Goal: Task Accomplishment & Management: Complete application form

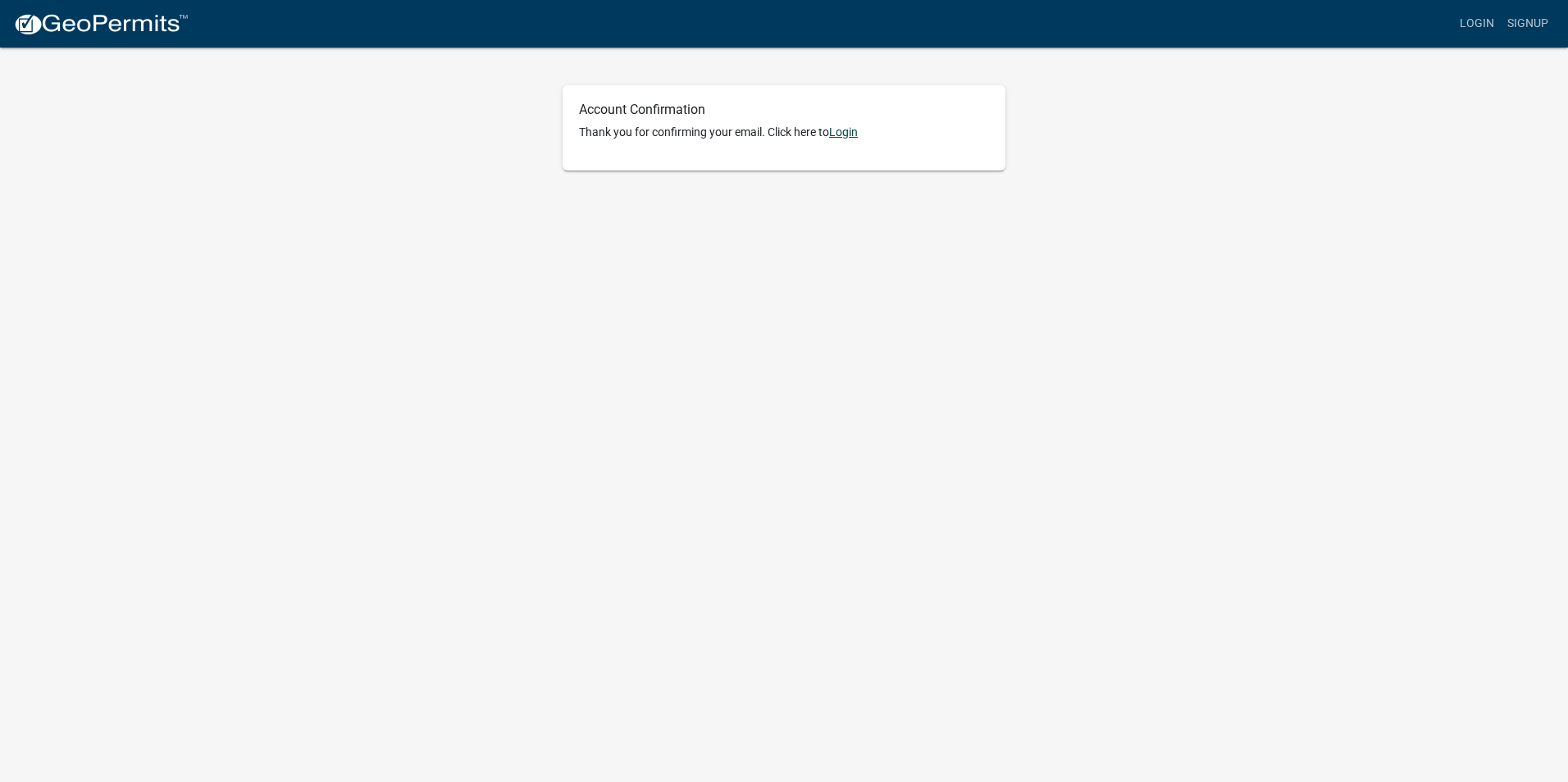
click at [773, 137] on link "Login" at bounding box center [842, 132] width 28 height 13
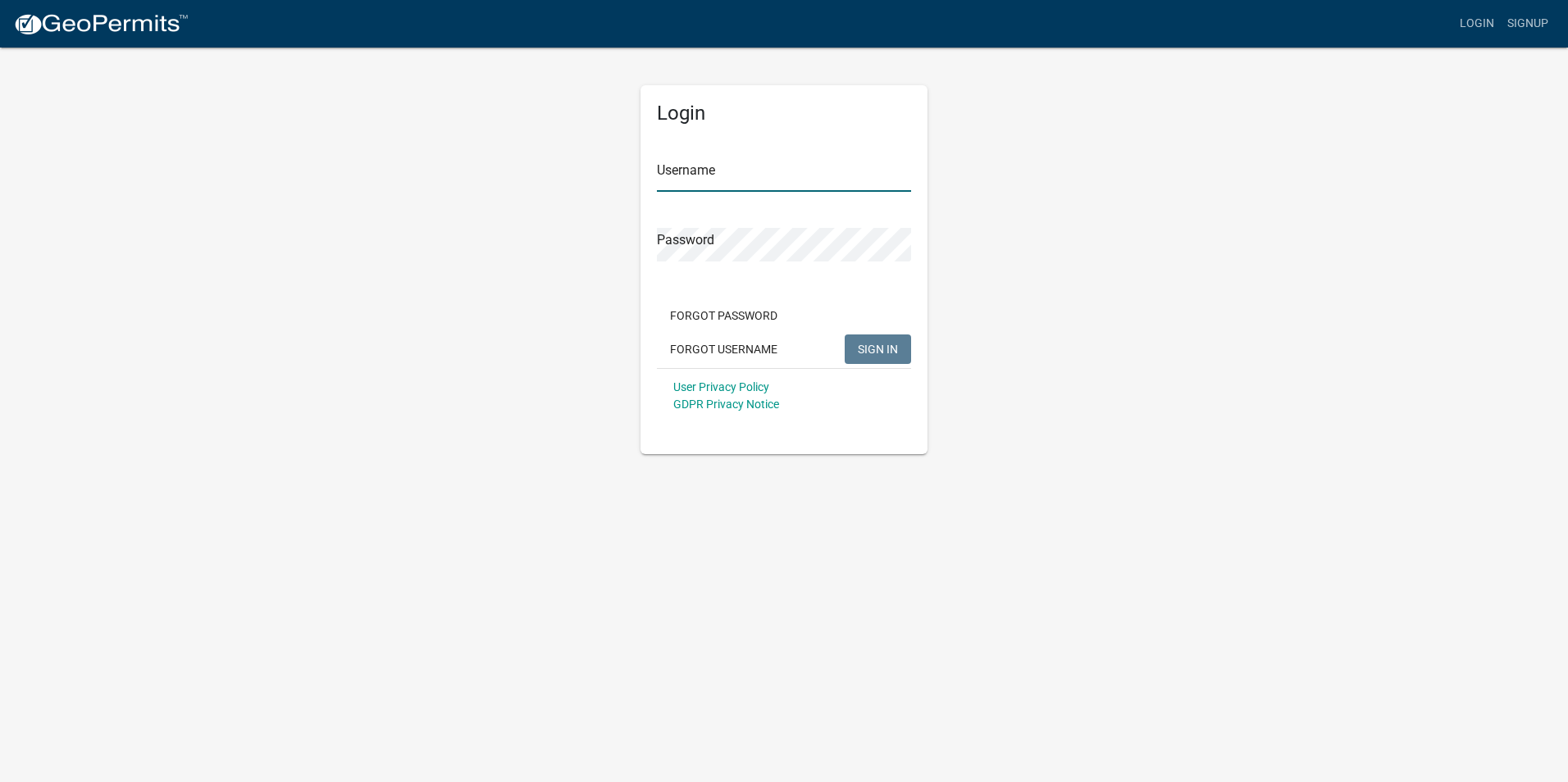
click at [743, 178] on input "Username" at bounding box center [784, 175] width 254 height 34
type input "[EMAIL_ADDRESS][DOMAIN_NAME]"
click at [773, 345] on span "SIGN IN" at bounding box center [878, 348] width 40 height 13
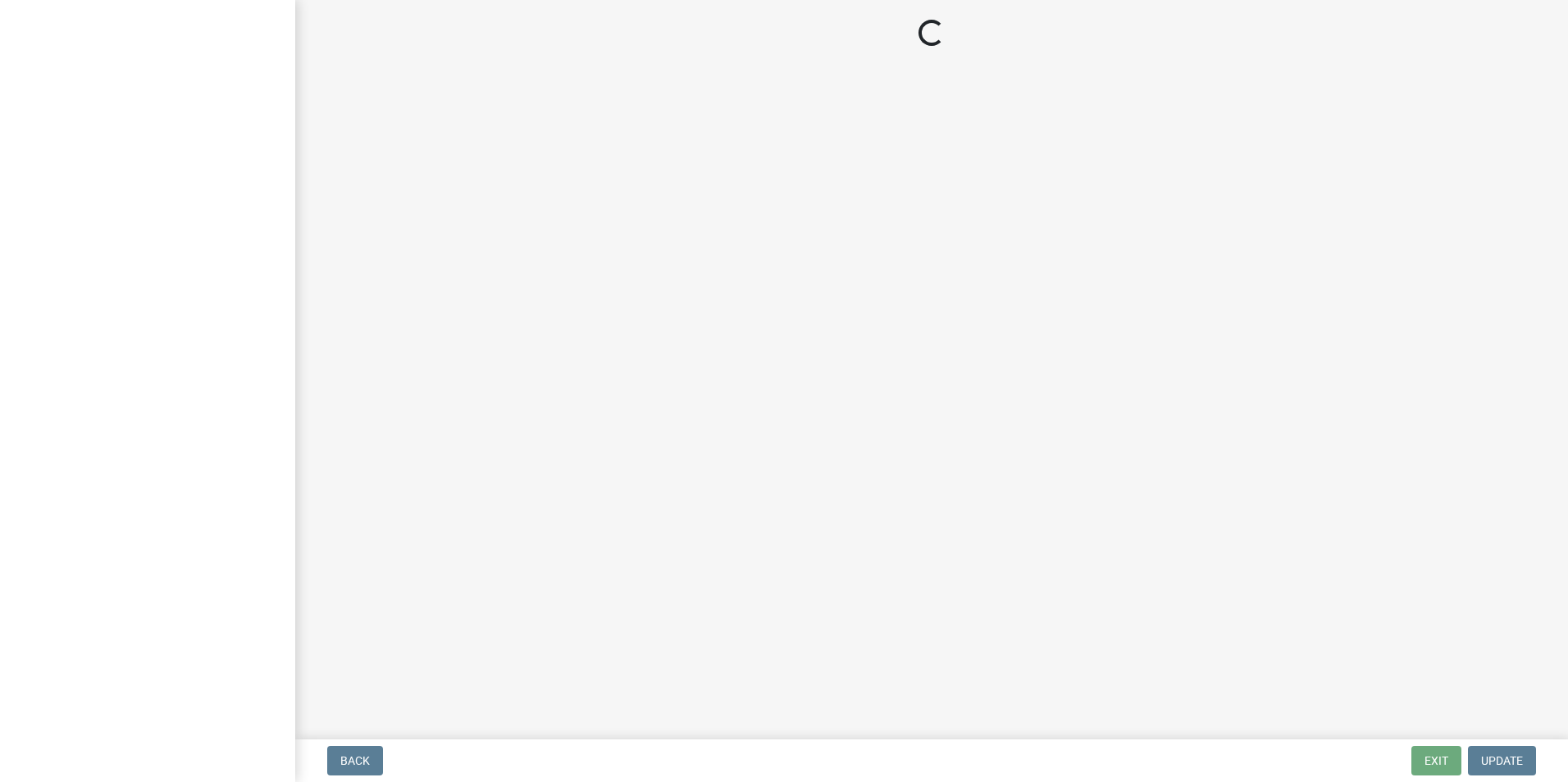
select select "IN"
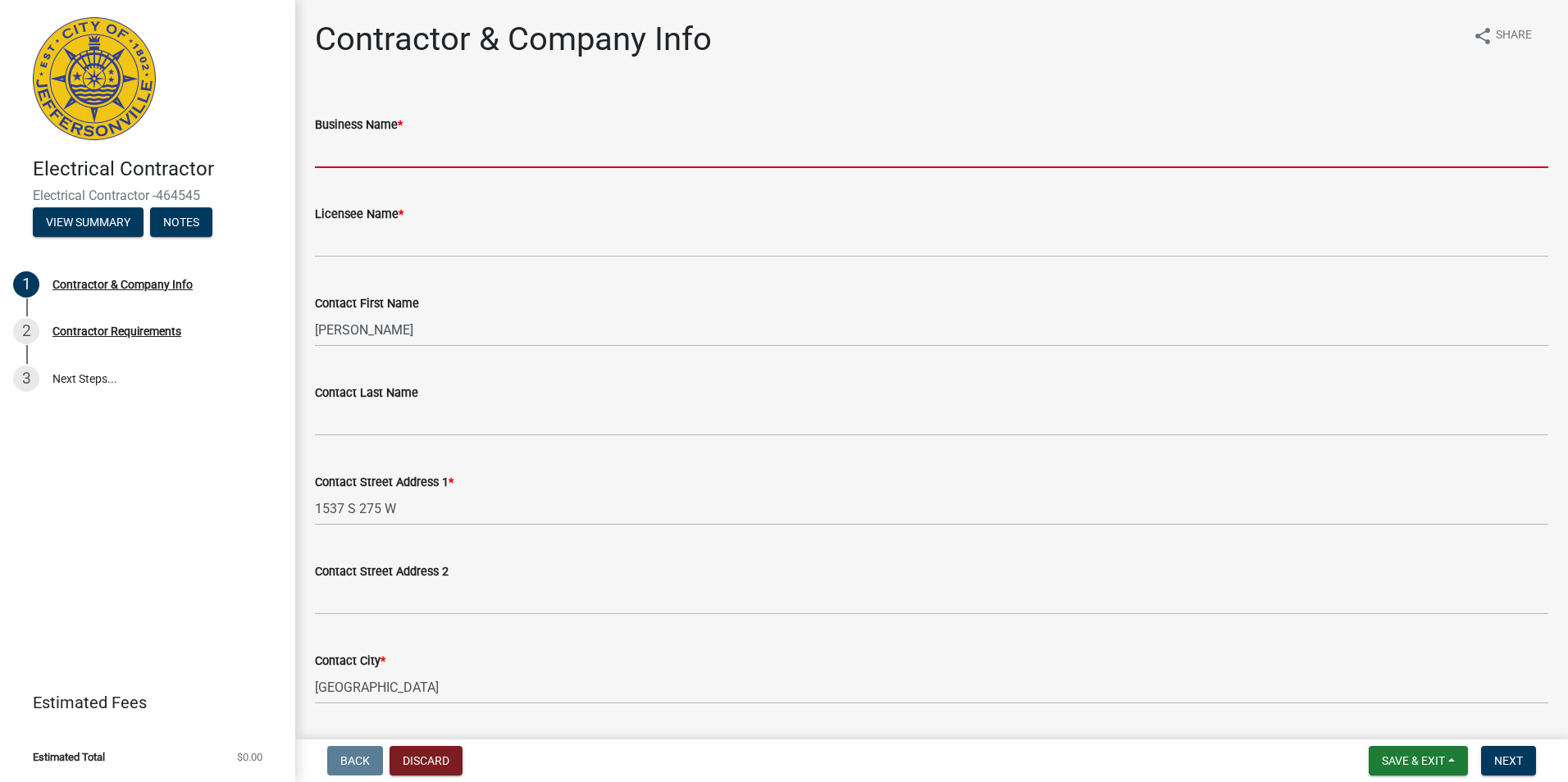
click at [377, 161] on input "Business Name *" at bounding box center [932, 151] width 1234 height 34
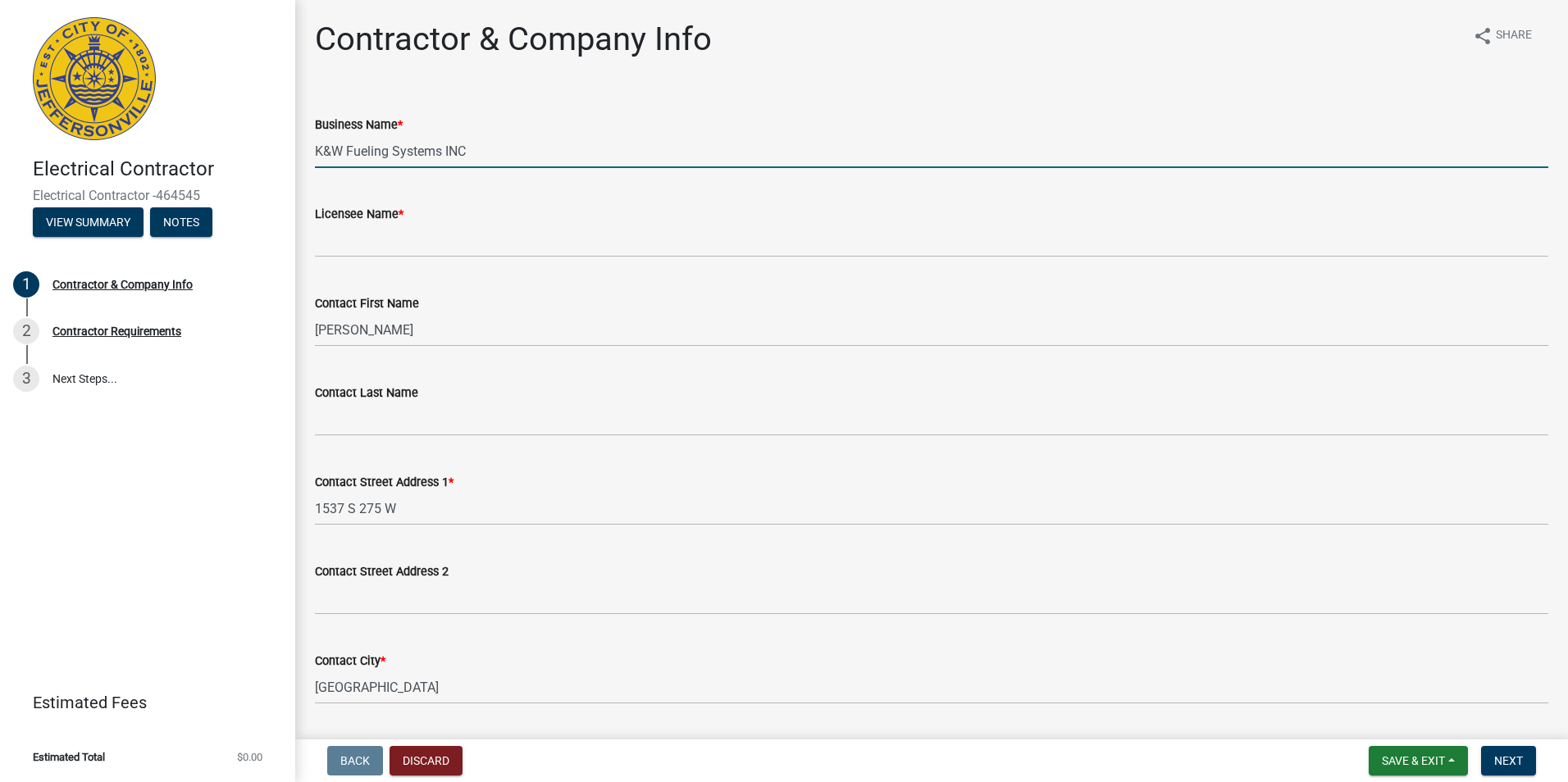
type input "K&W Fueling Systems INC"
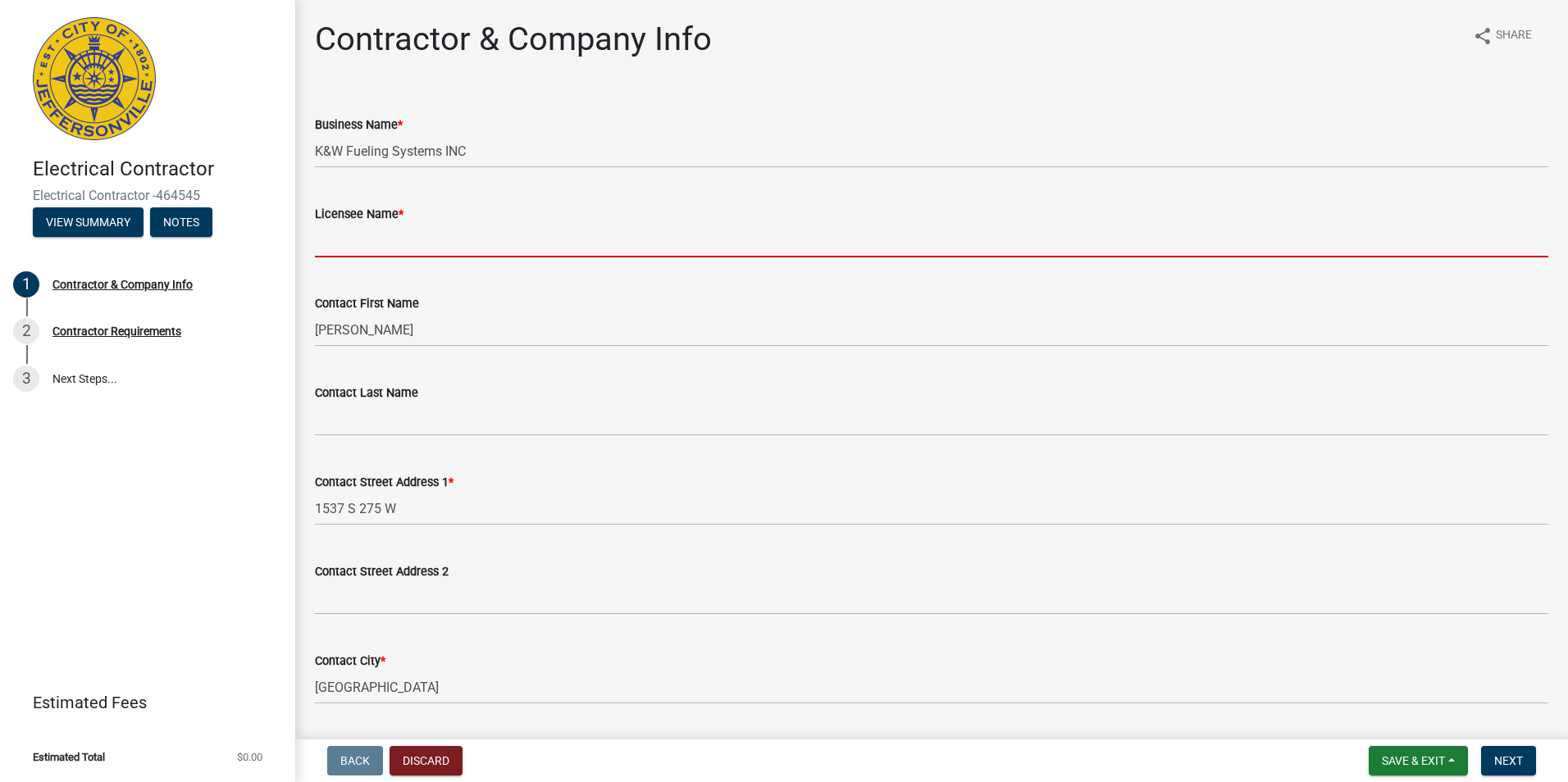
click at [334, 253] on input "Licensee Name *" at bounding box center [932, 240] width 1234 height 34
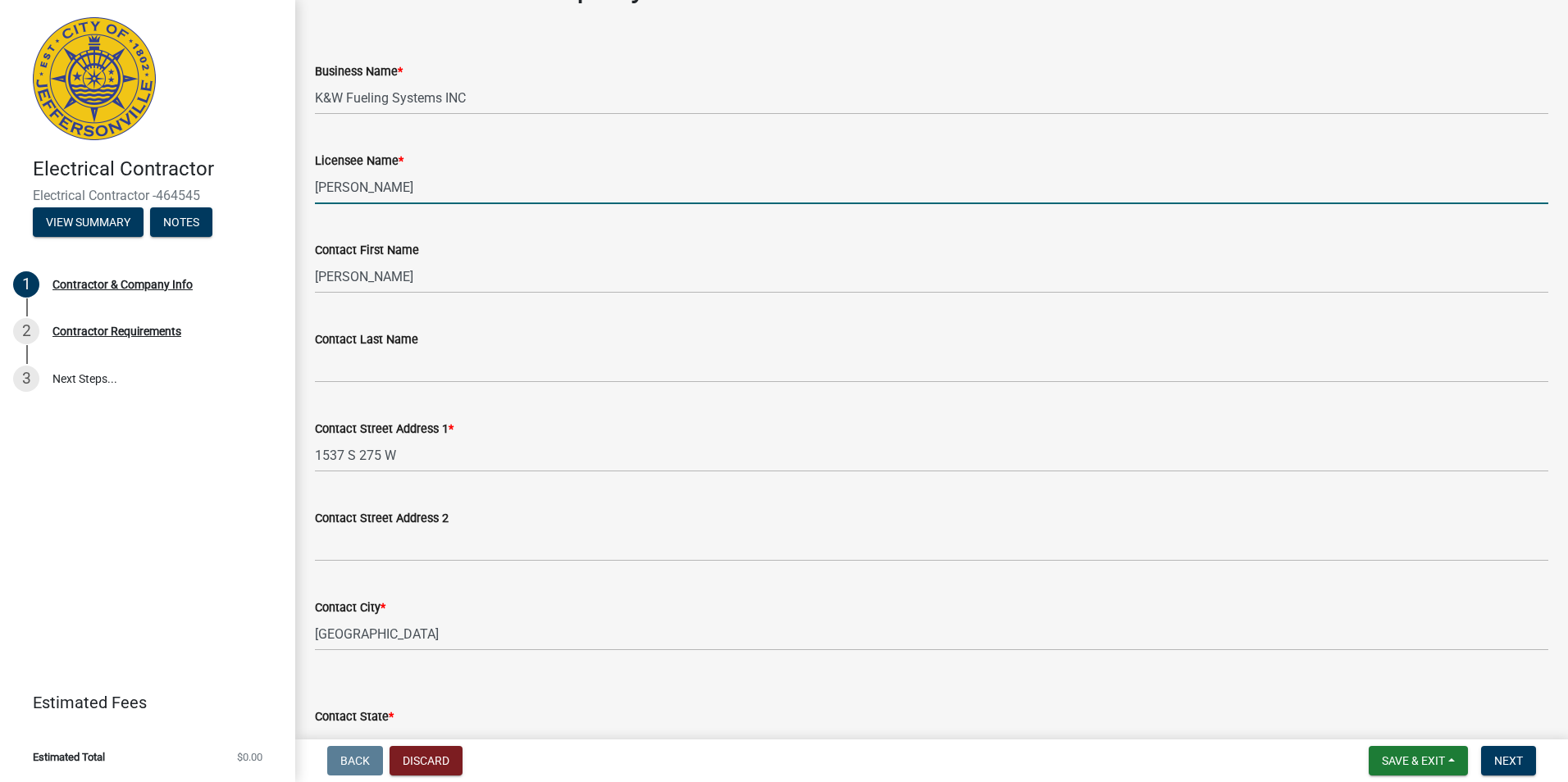
scroll to position [82, 0]
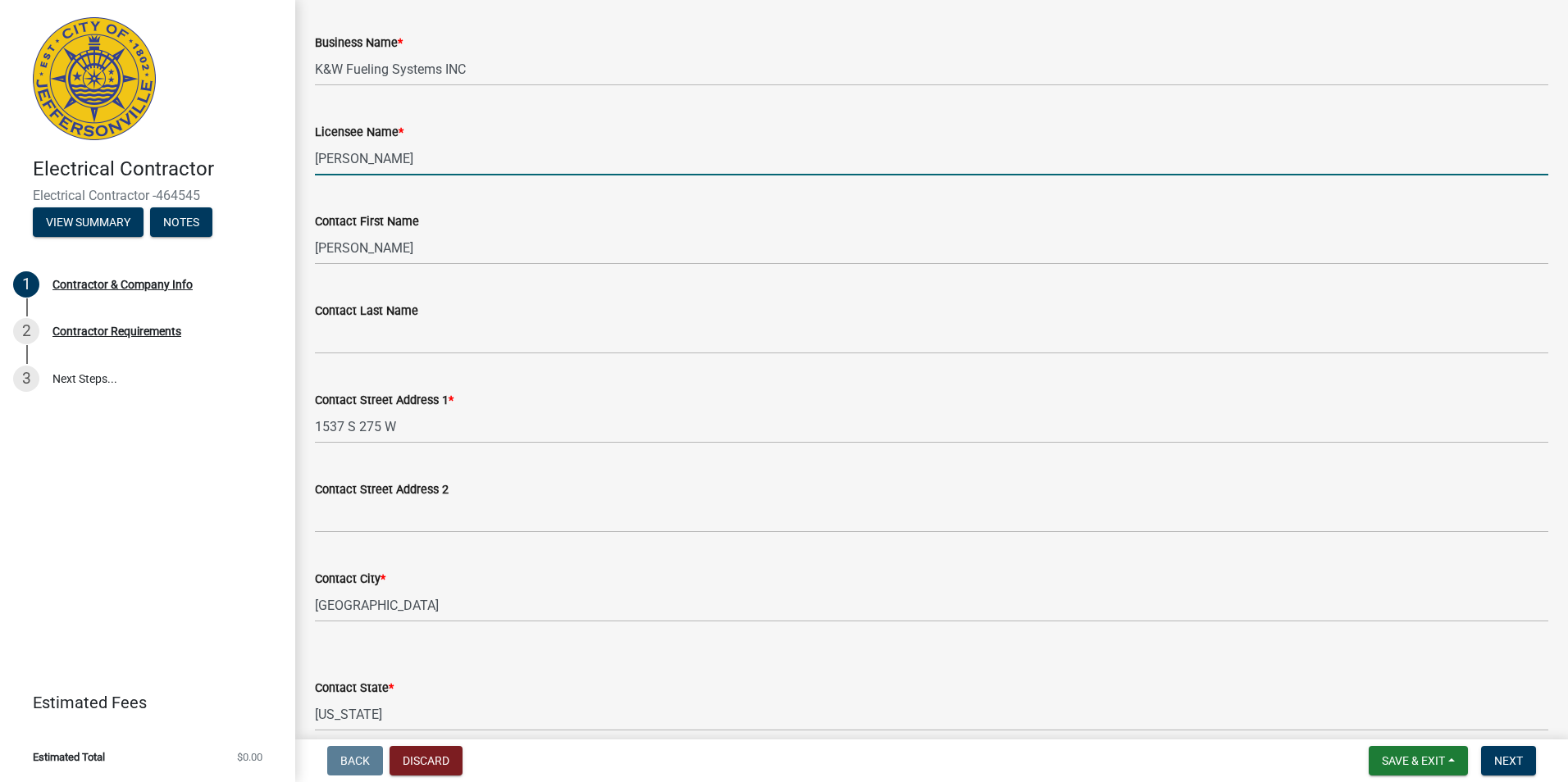
type input "Josh Godar"
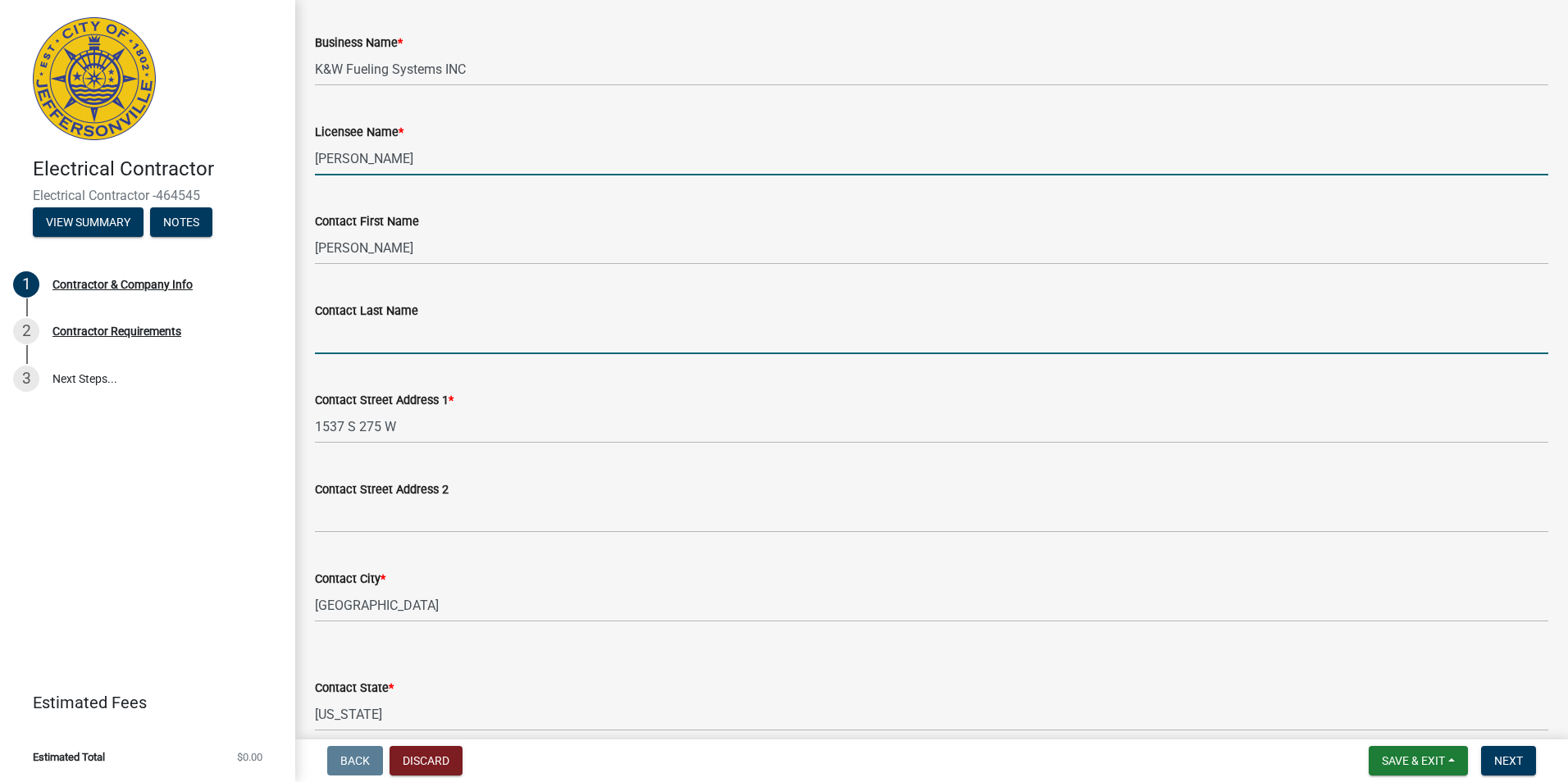
click at [356, 342] on input "Contact Last Name" at bounding box center [932, 337] width 1234 height 34
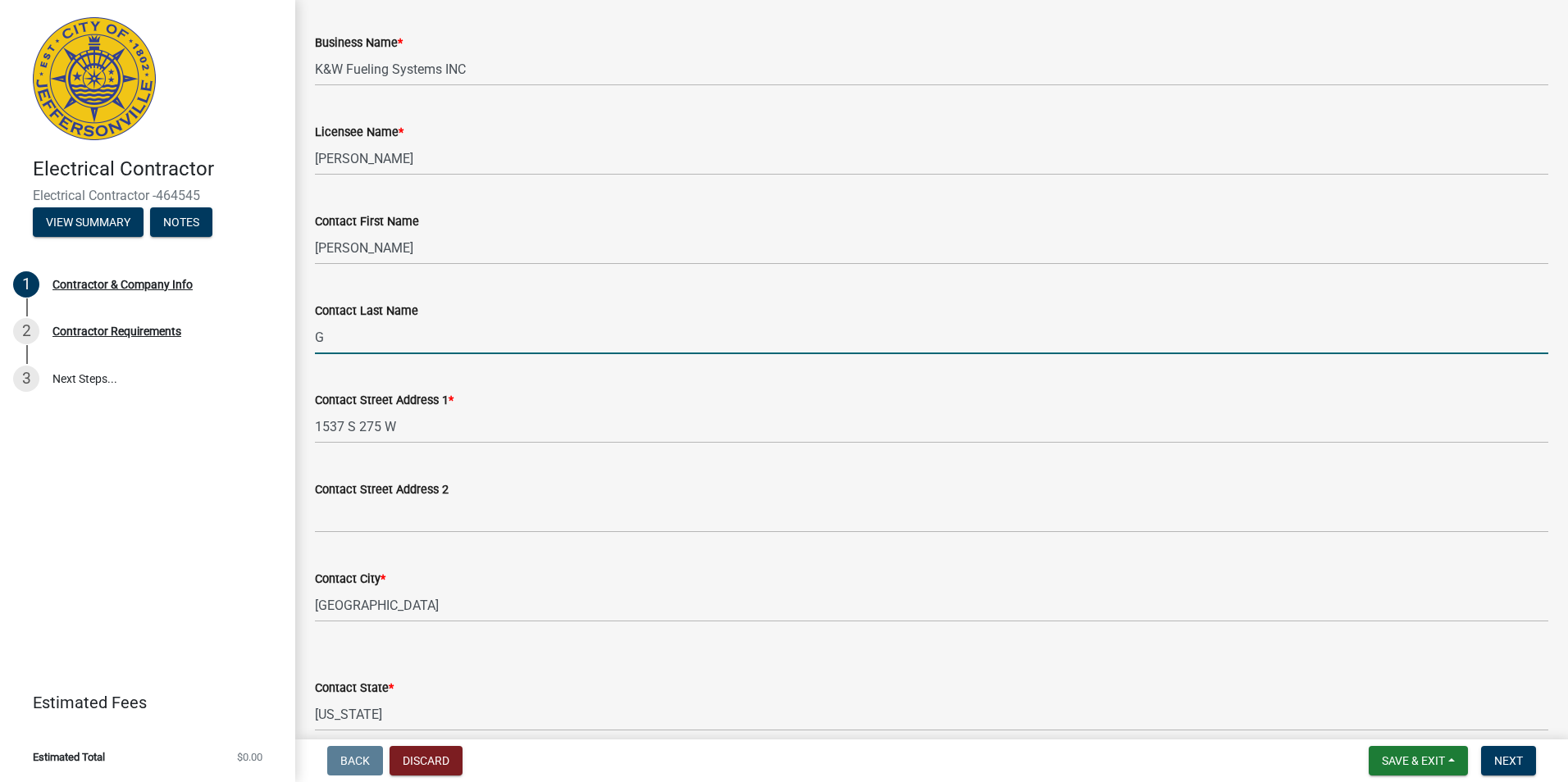
click at [493, 340] on input "G" at bounding box center [932, 337] width 1234 height 34
type input "Godar"
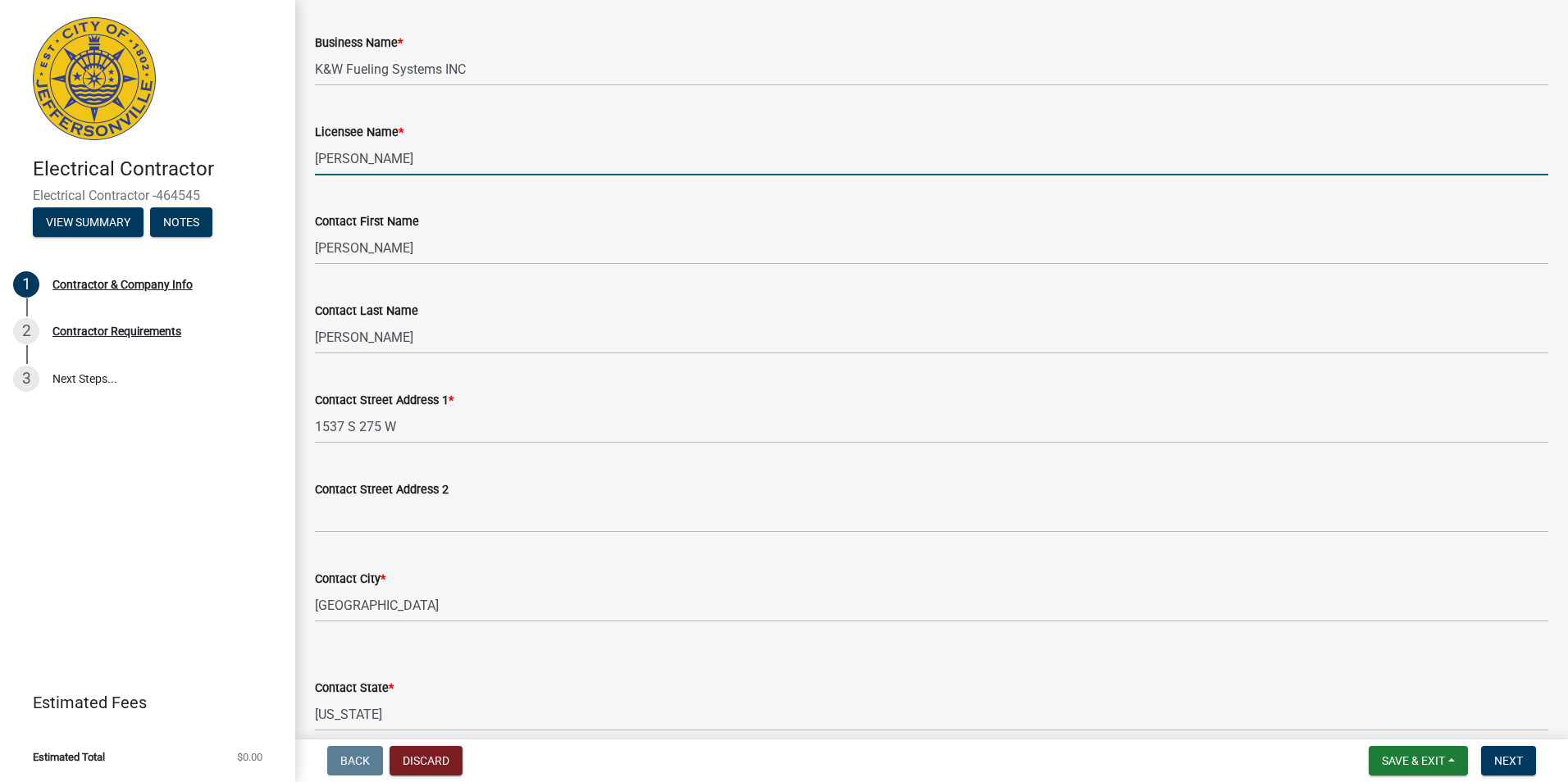
click at [339, 160] on input "Josh Godar" at bounding box center [932, 159] width 1234 height 34
click at [341, 158] on input "Josh Godar" at bounding box center [932, 159] width 1234 height 34
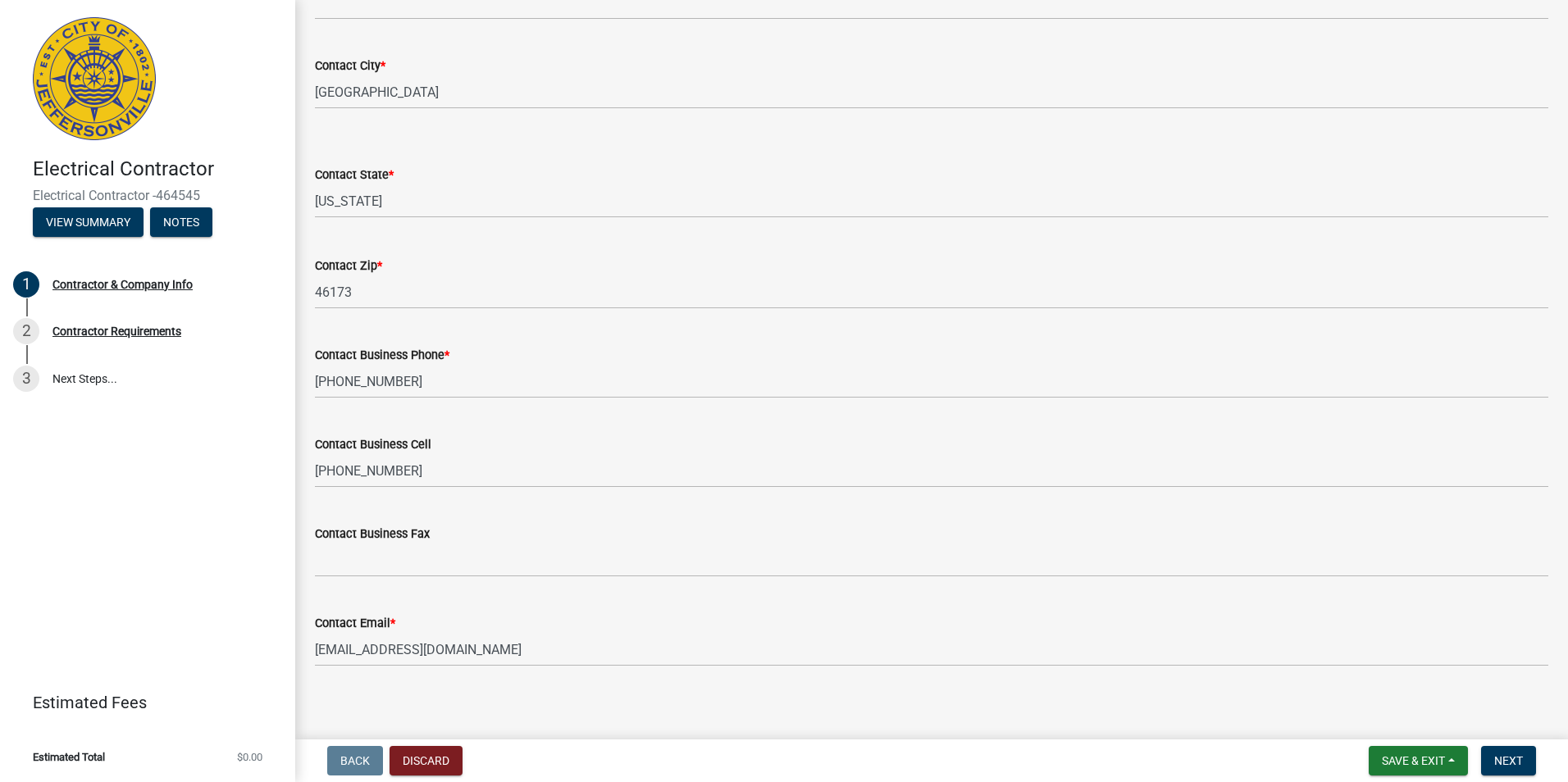
scroll to position [606, 0]
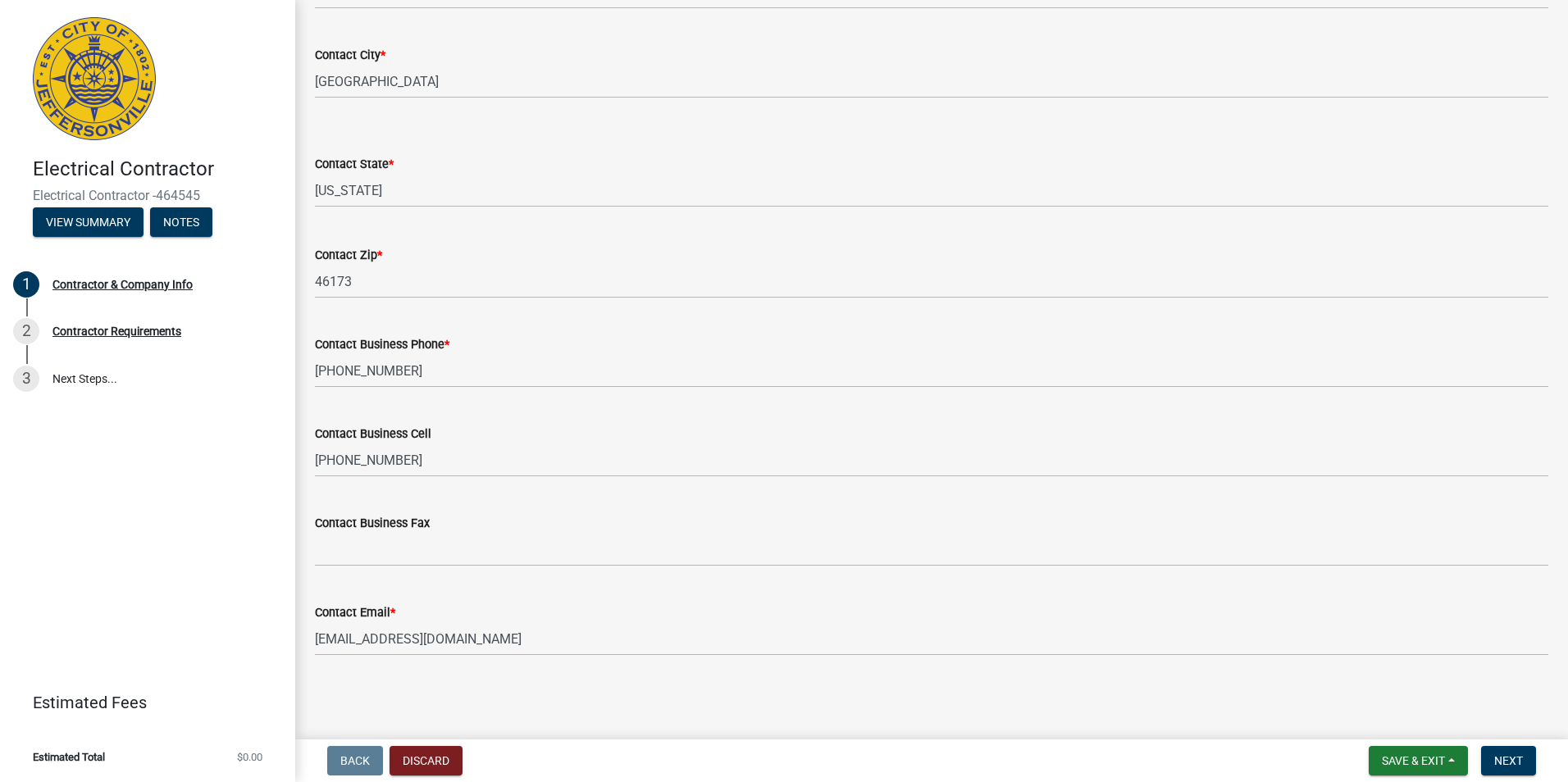
type input "Joshua Godar"
click at [1410, 762] on span "Save & Exit" at bounding box center [1412, 761] width 63 height 13
click at [1373, 684] on button "Save" at bounding box center [1401, 678] width 131 height 39
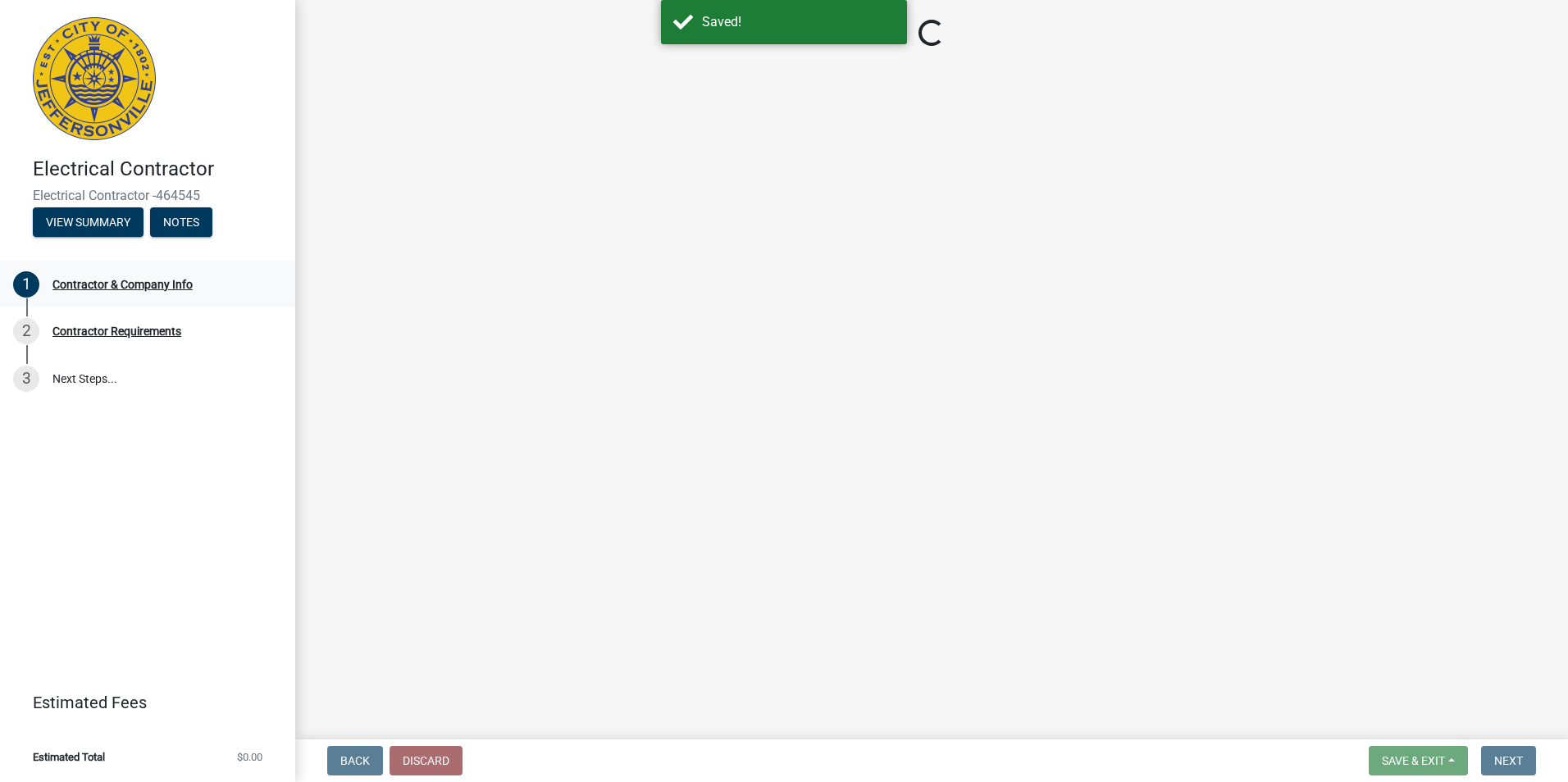
select select "IN"
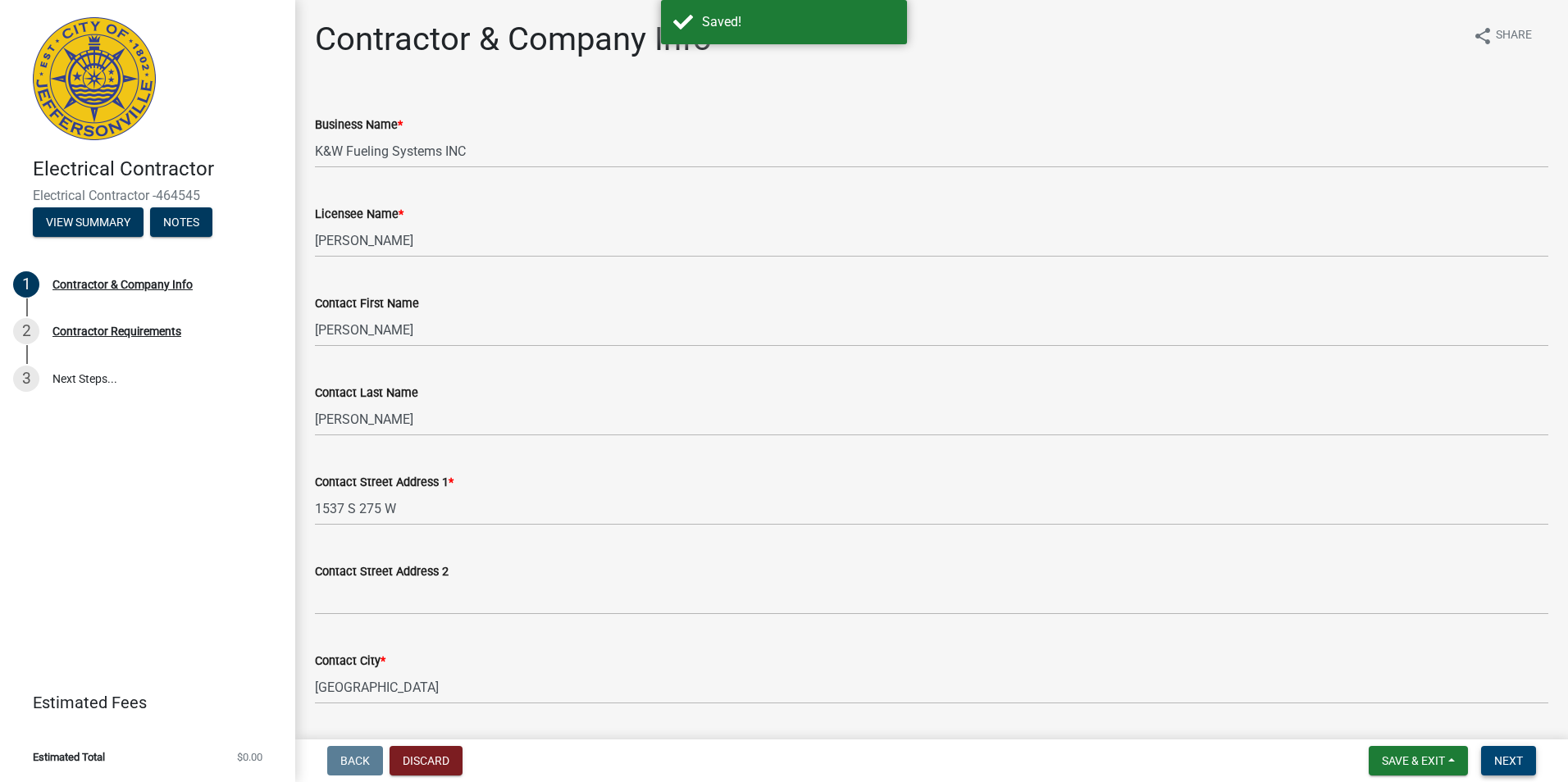
click at [1510, 755] on span "Next" at bounding box center [1508, 761] width 28 height 13
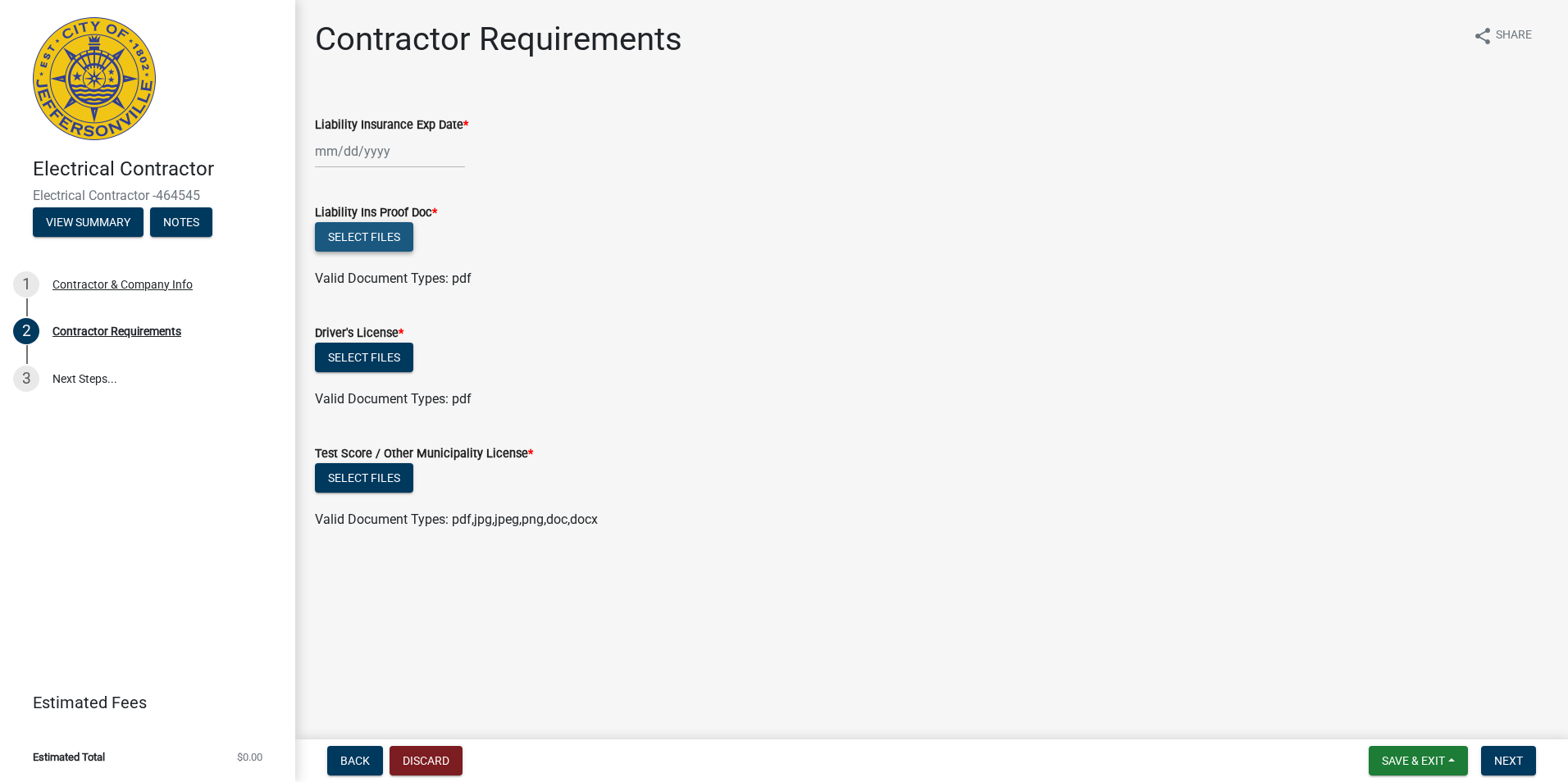
click at [369, 229] on button "Select files" at bounding box center [364, 237] width 98 height 29
click at [361, 242] on button "Select files" at bounding box center [364, 237] width 98 height 29
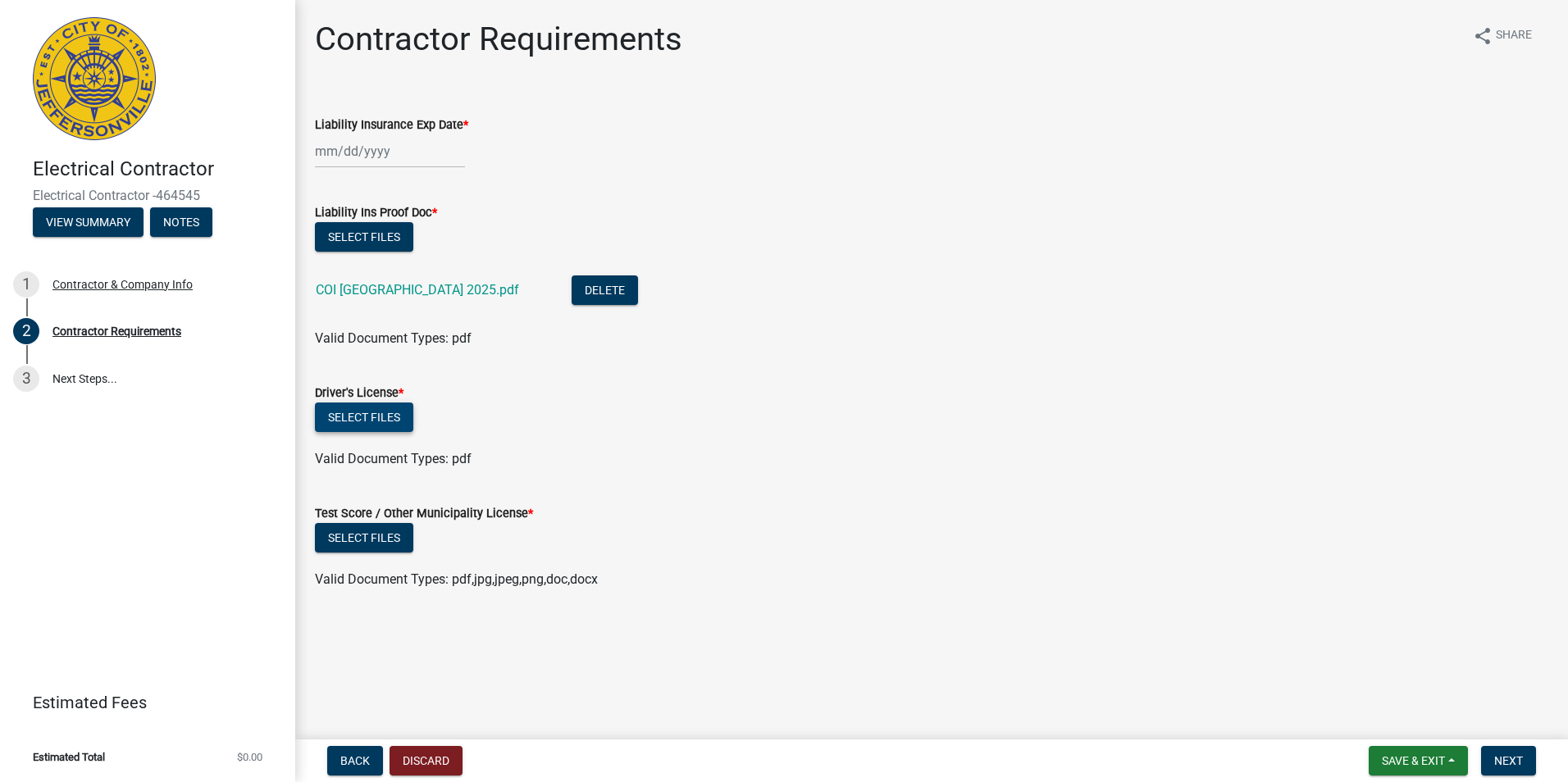
click at [396, 417] on button "Select files" at bounding box center [364, 417] width 98 height 29
click at [391, 414] on button "Select files" at bounding box center [364, 417] width 98 height 29
click at [385, 413] on button "Select files" at bounding box center [364, 417] width 98 height 29
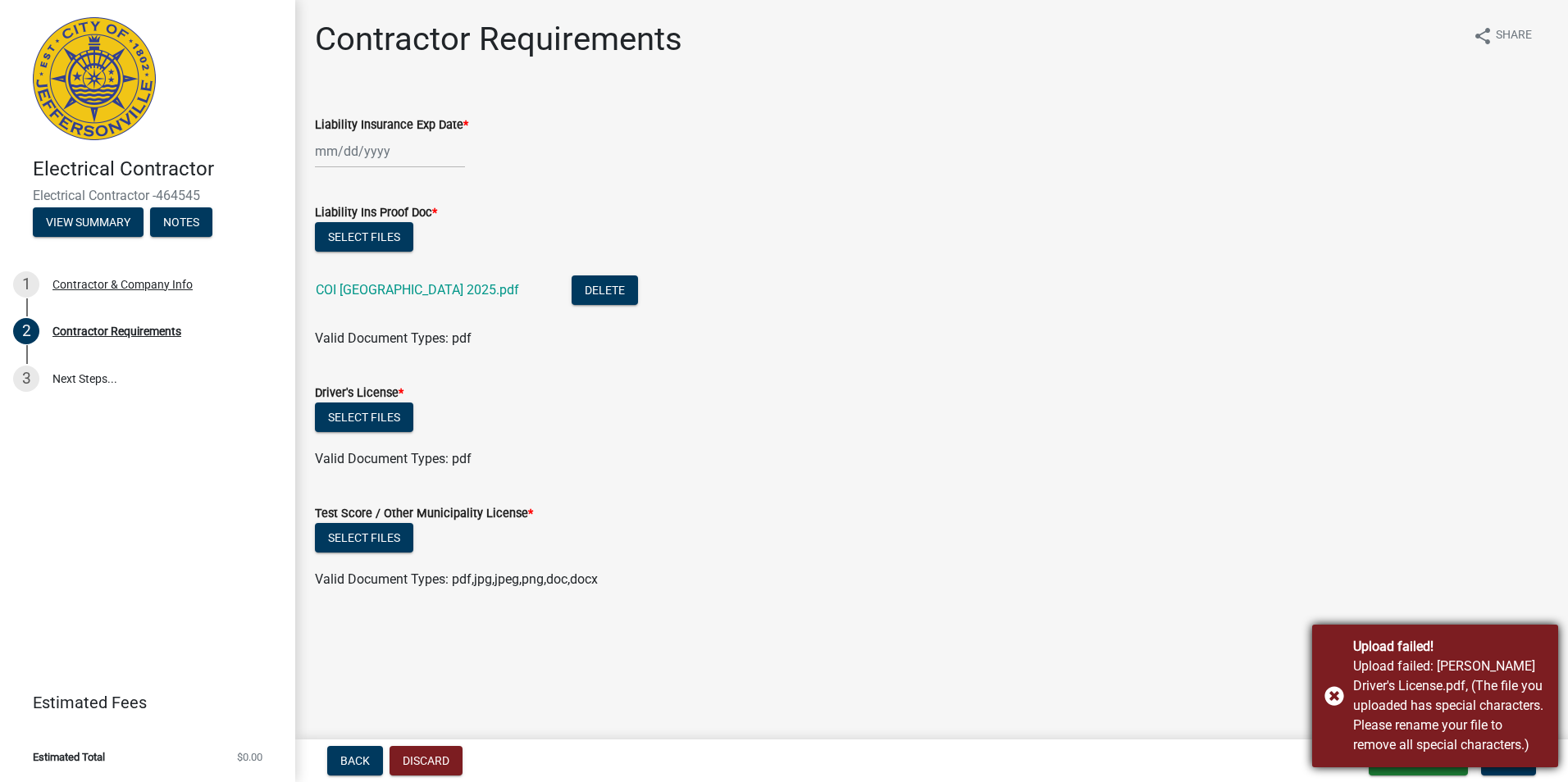
click at [1340, 693] on div "Upload failed! Upload failed: Josh Godar Driver's License.pdf, (The file you up…" at bounding box center [1434, 697] width 246 height 143
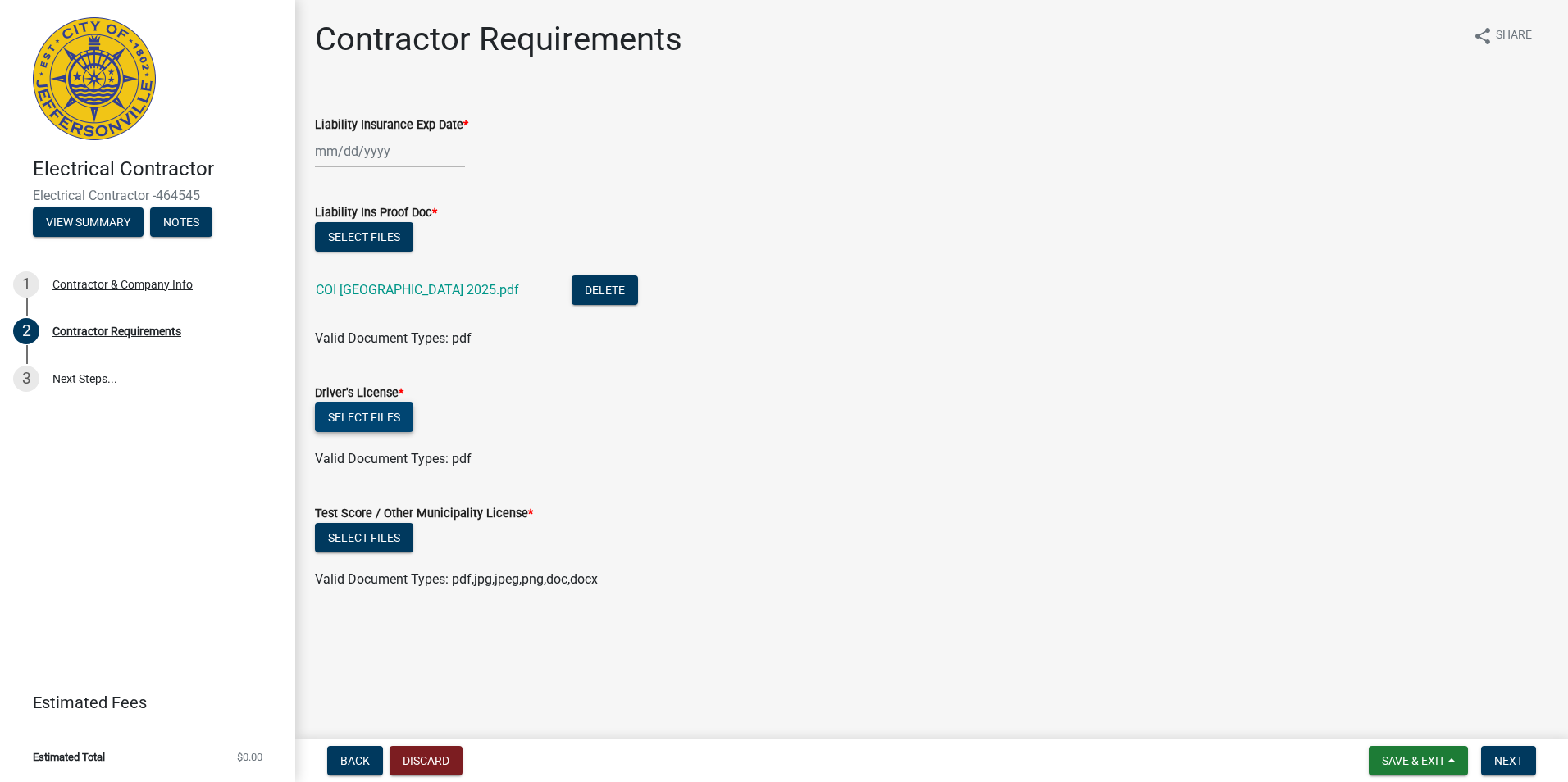
click at [343, 422] on button "Select files" at bounding box center [364, 417] width 98 height 29
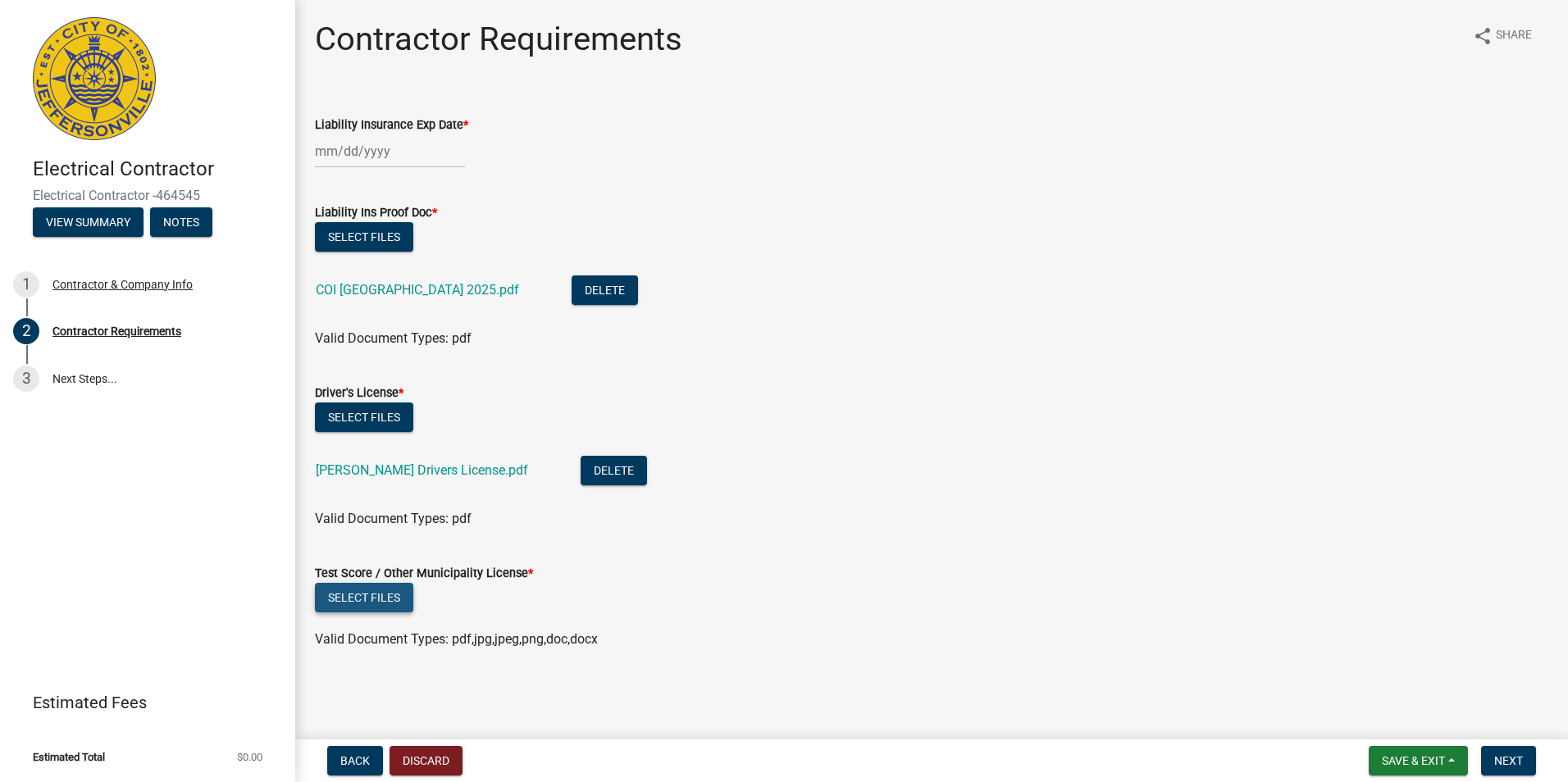
click at [399, 600] on button "Select files" at bounding box center [364, 598] width 98 height 29
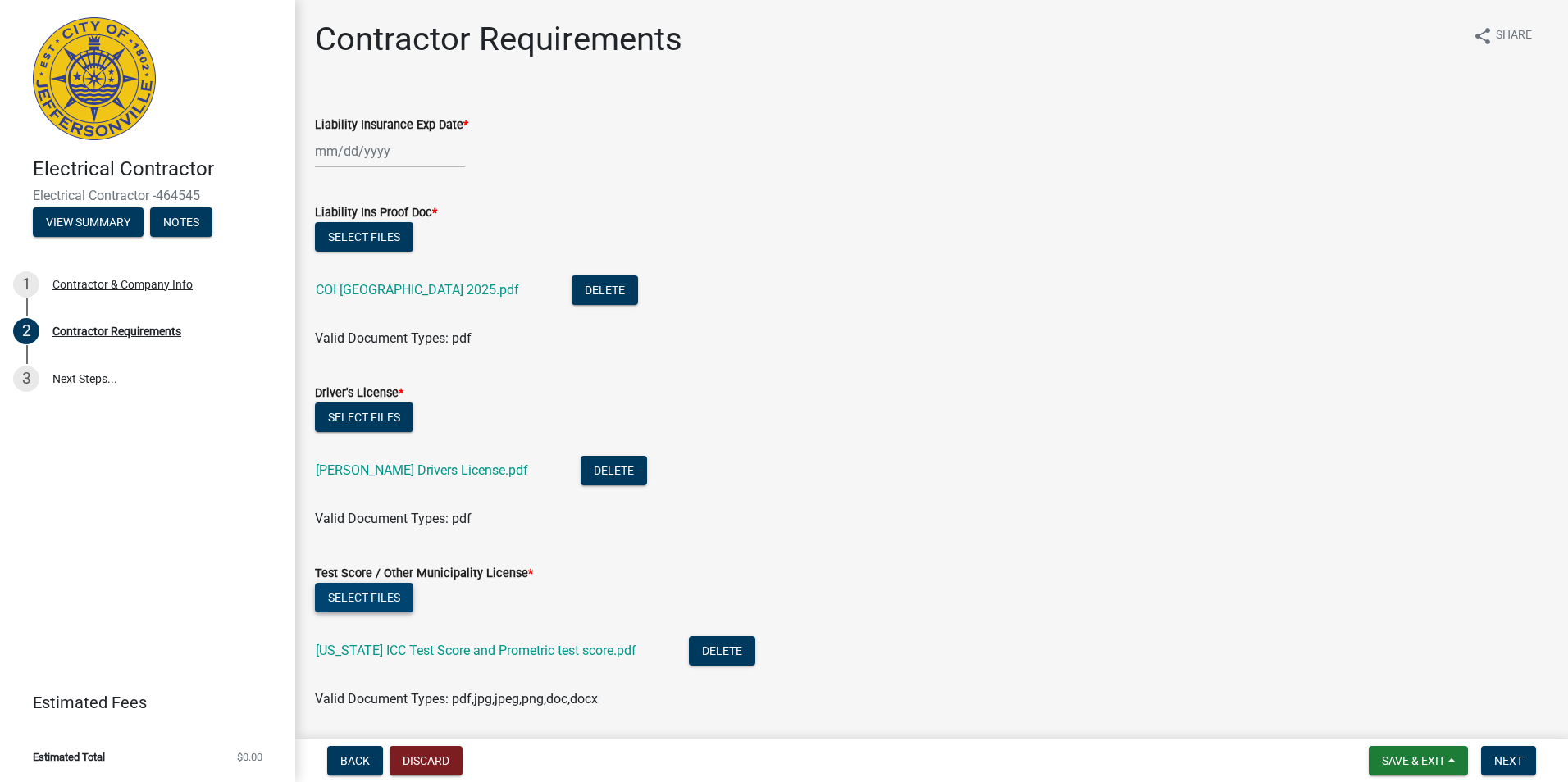
click at [372, 598] on button "Select files" at bounding box center [364, 598] width 98 height 29
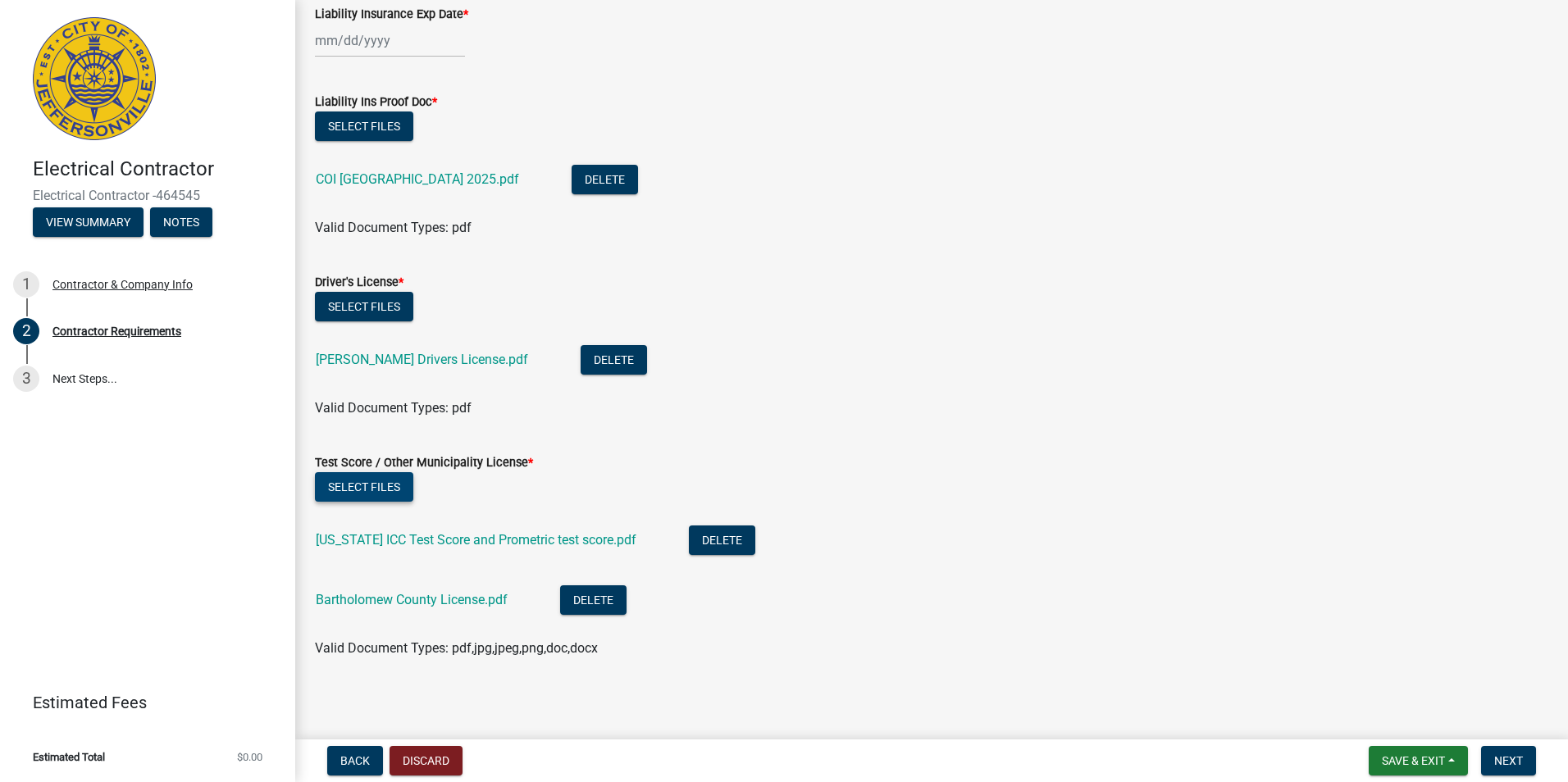
scroll to position [115, 0]
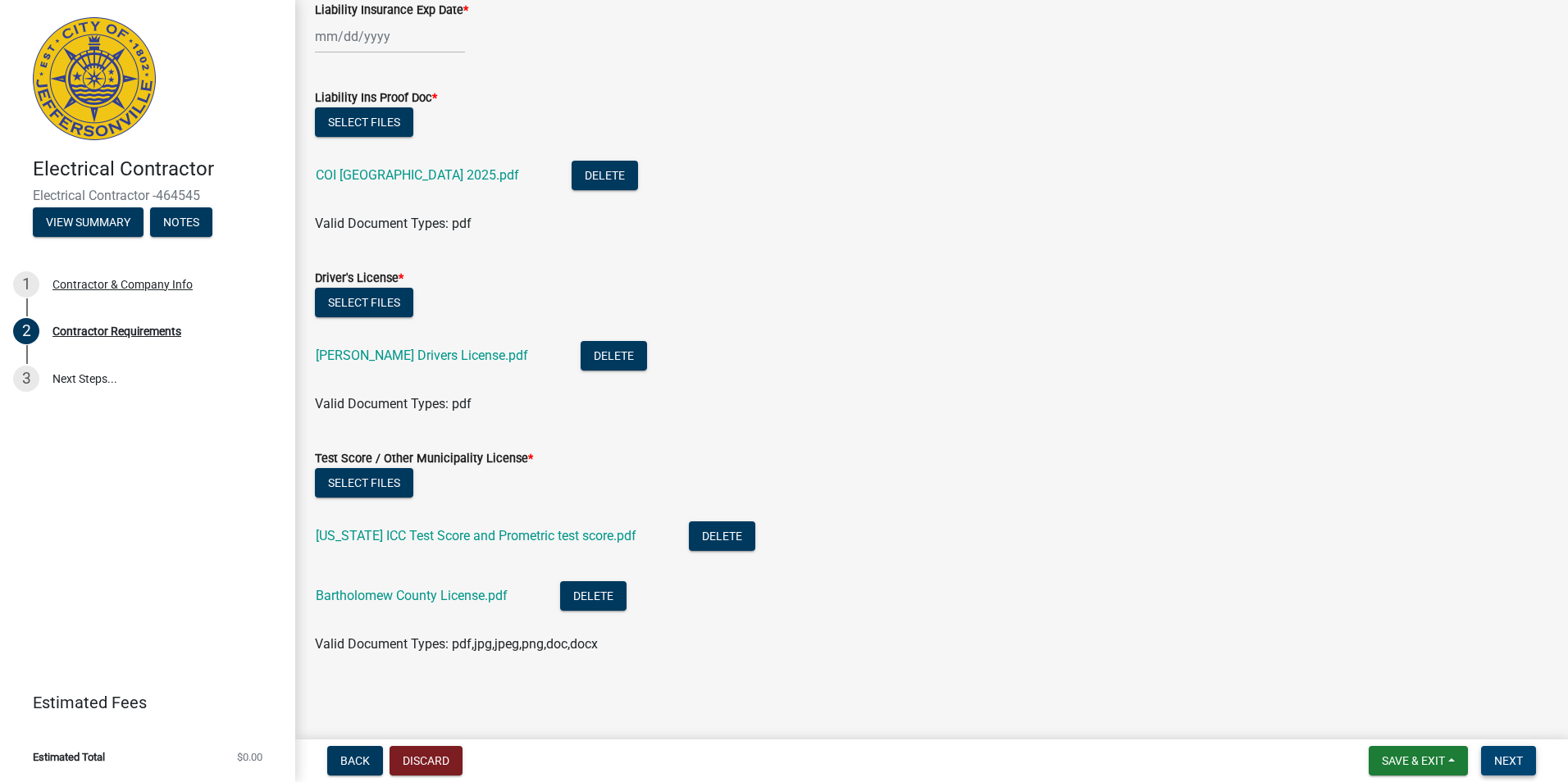
click at [1520, 768] on button "Next" at bounding box center [1508, 761] width 55 height 29
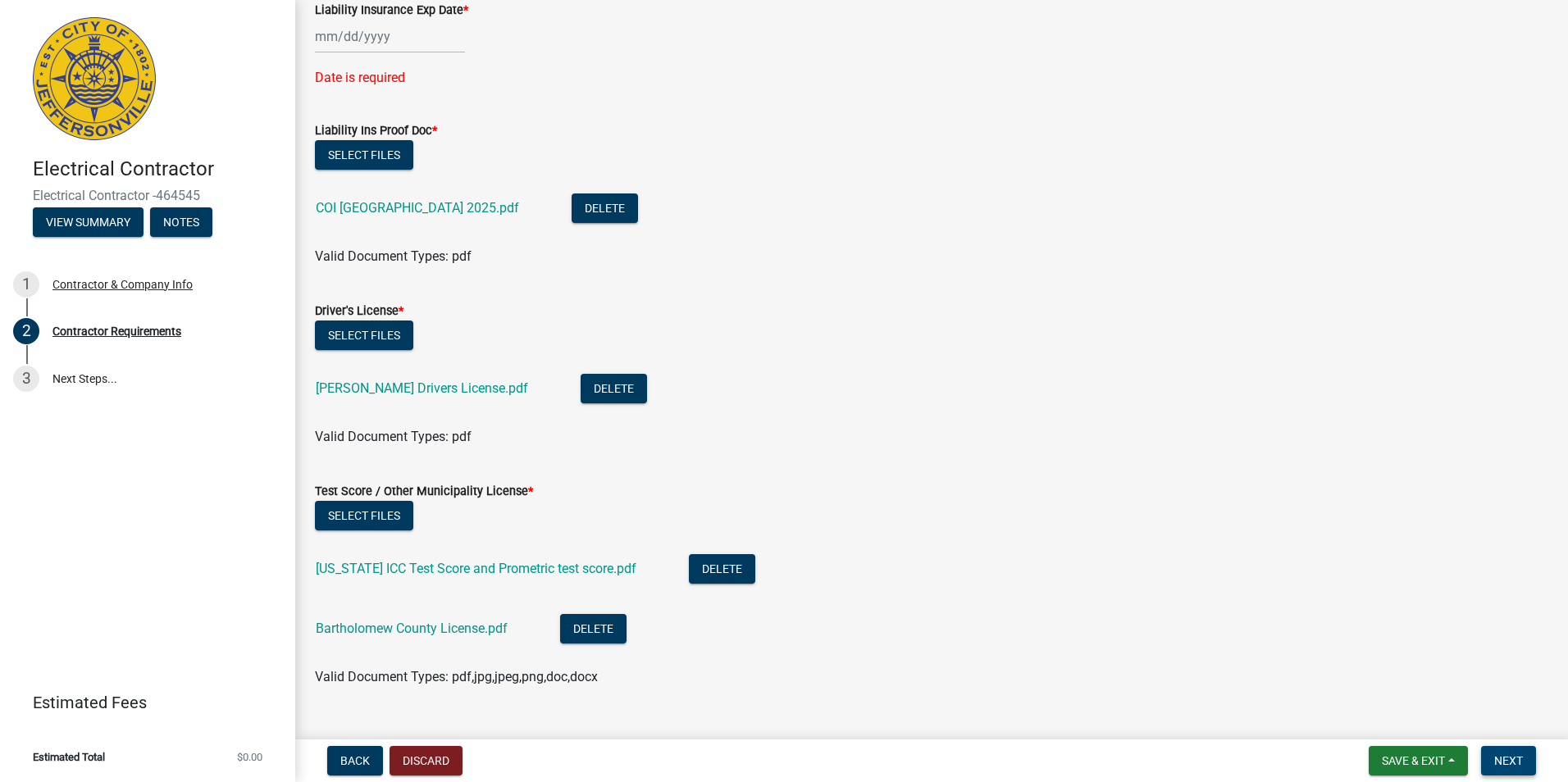
scroll to position [0, 0]
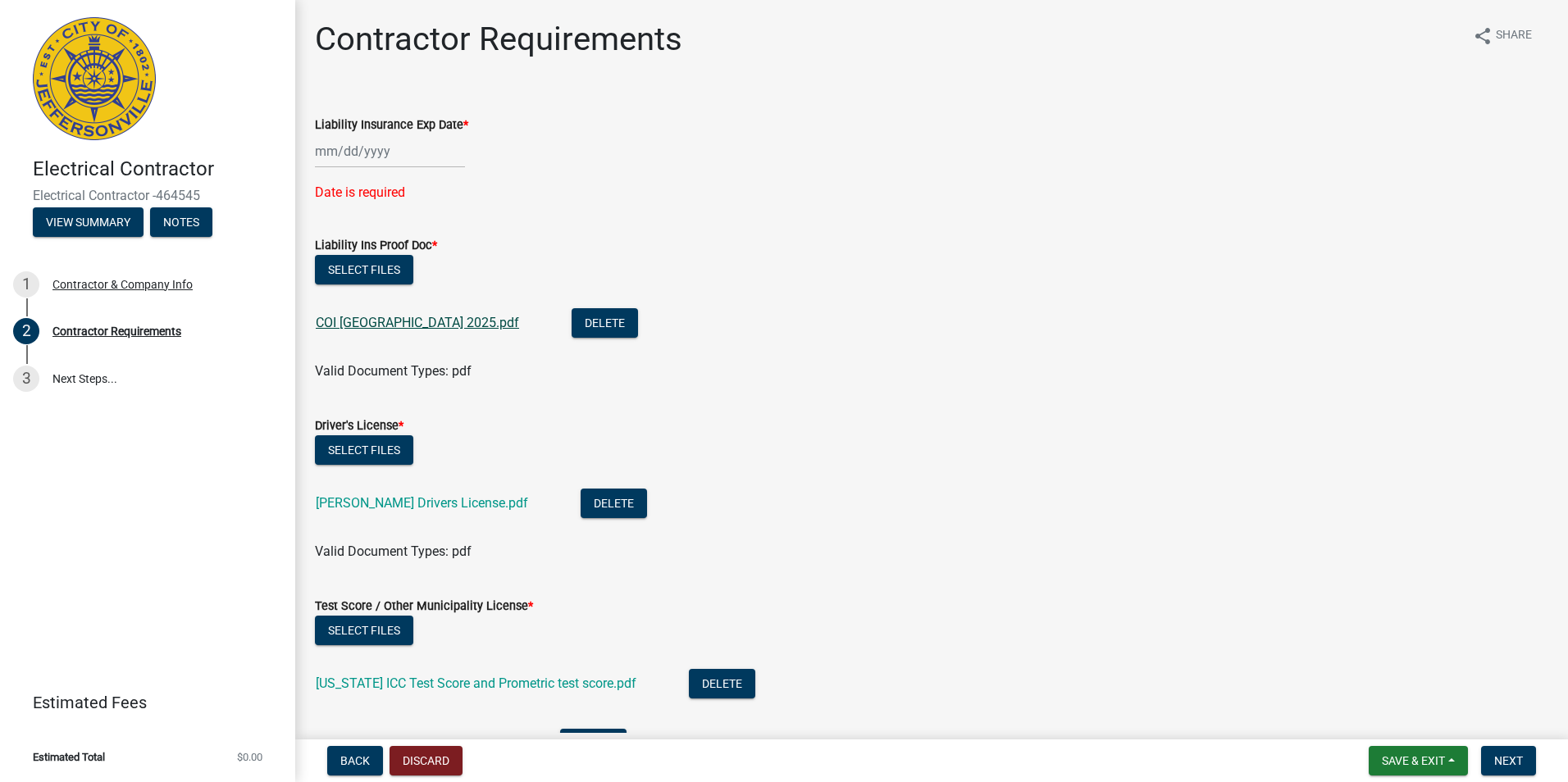
click at [409, 323] on link "COI Jeffersonville 2025.pdf" at bounding box center [417, 323] width 203 height 16
click at [320, 151] on div at bounding box center [390, 151] width 150 height 34
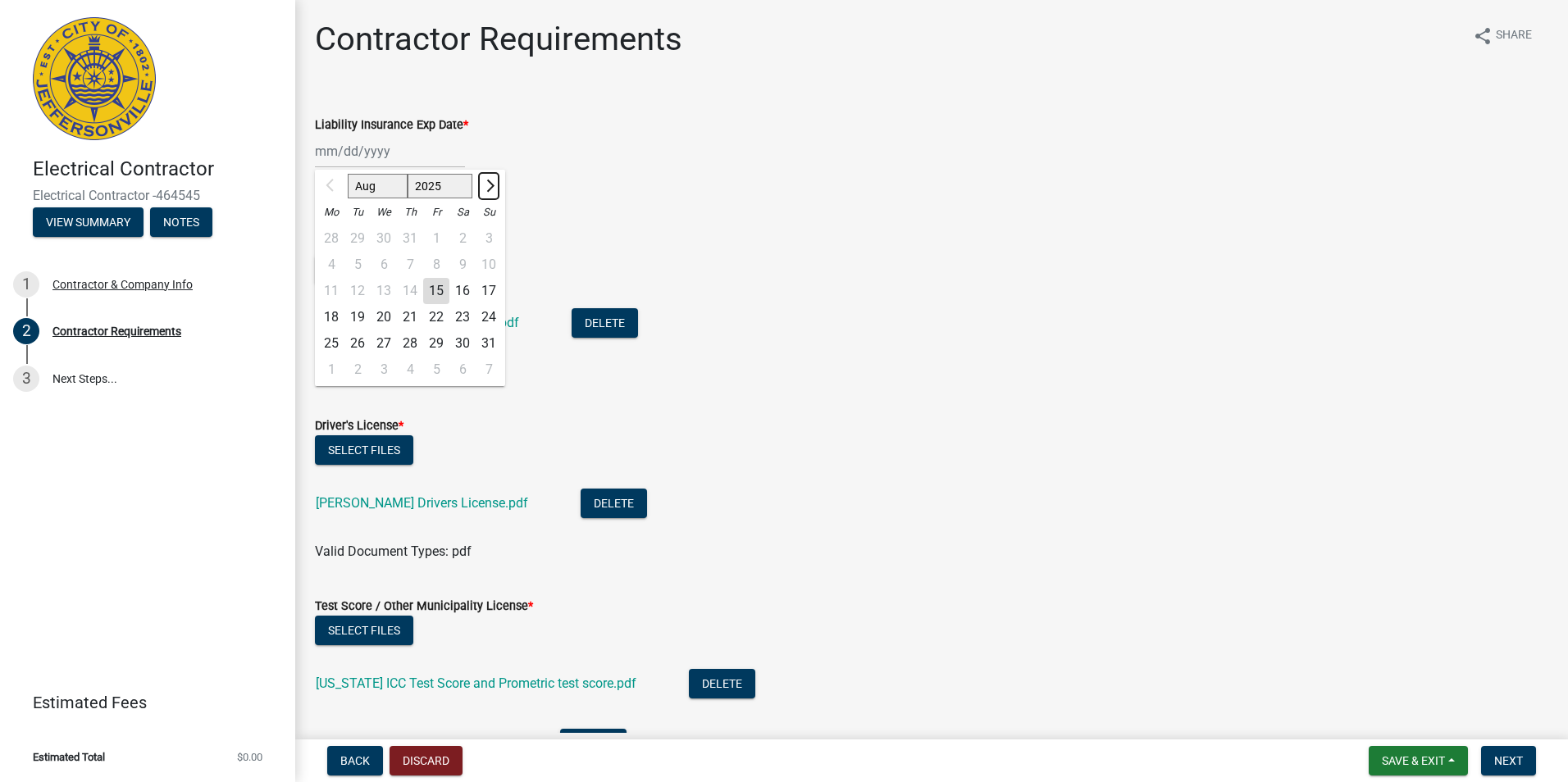
click at [485, 189] on span "Next month" at bounding box center [488, 185] width 12 height 12
click at [489, 187] on span "Next month" at bounding box center [488, 185] width 12 height 12
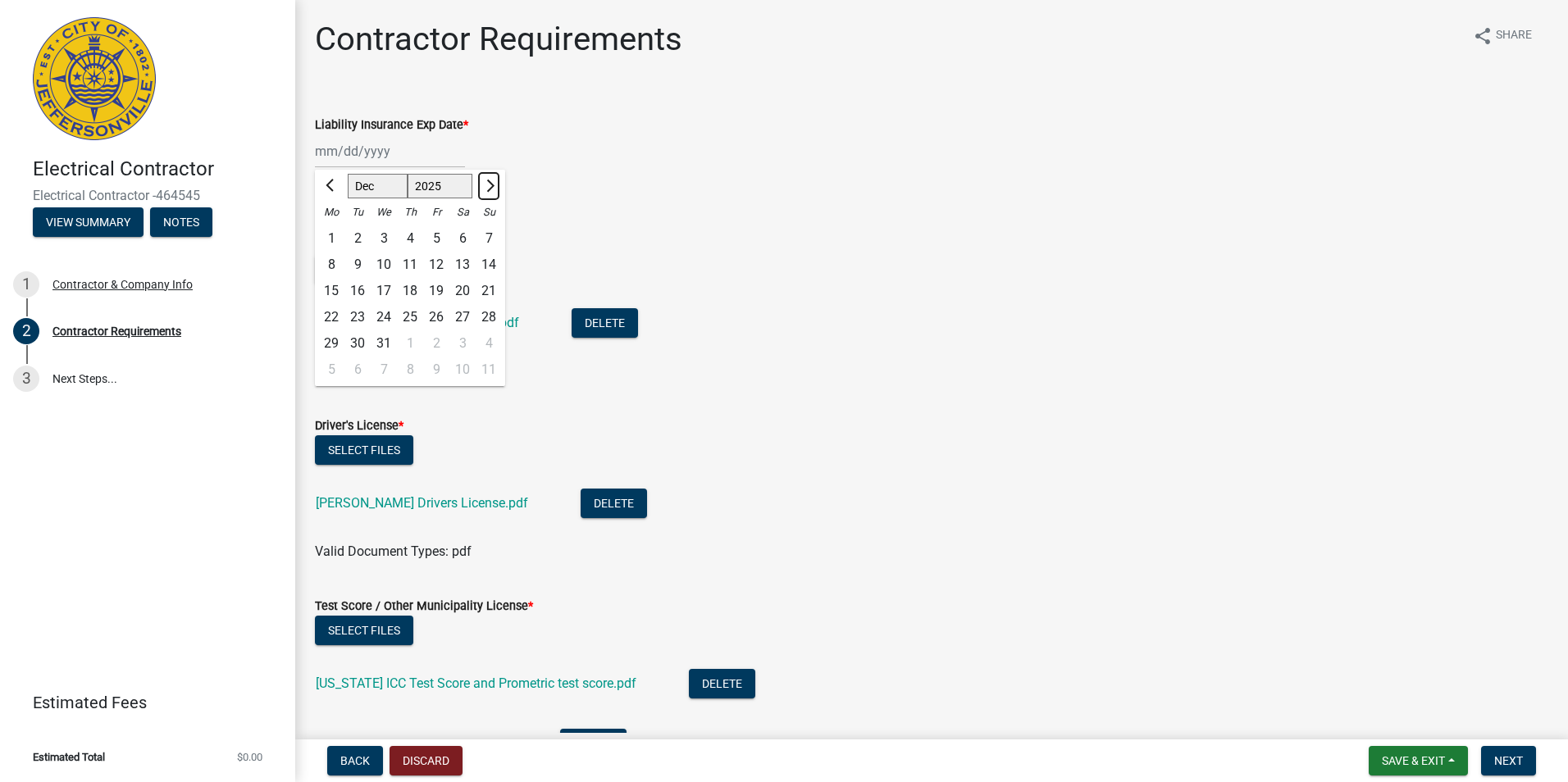
select select "1"
select select "2026"
click at [489, 187] on span "Next month" at bounding box center [488, 185] width 12 height 12
click at [326, 182] on button "Previous month" at bounding box center [331, 186] width 19 height 27
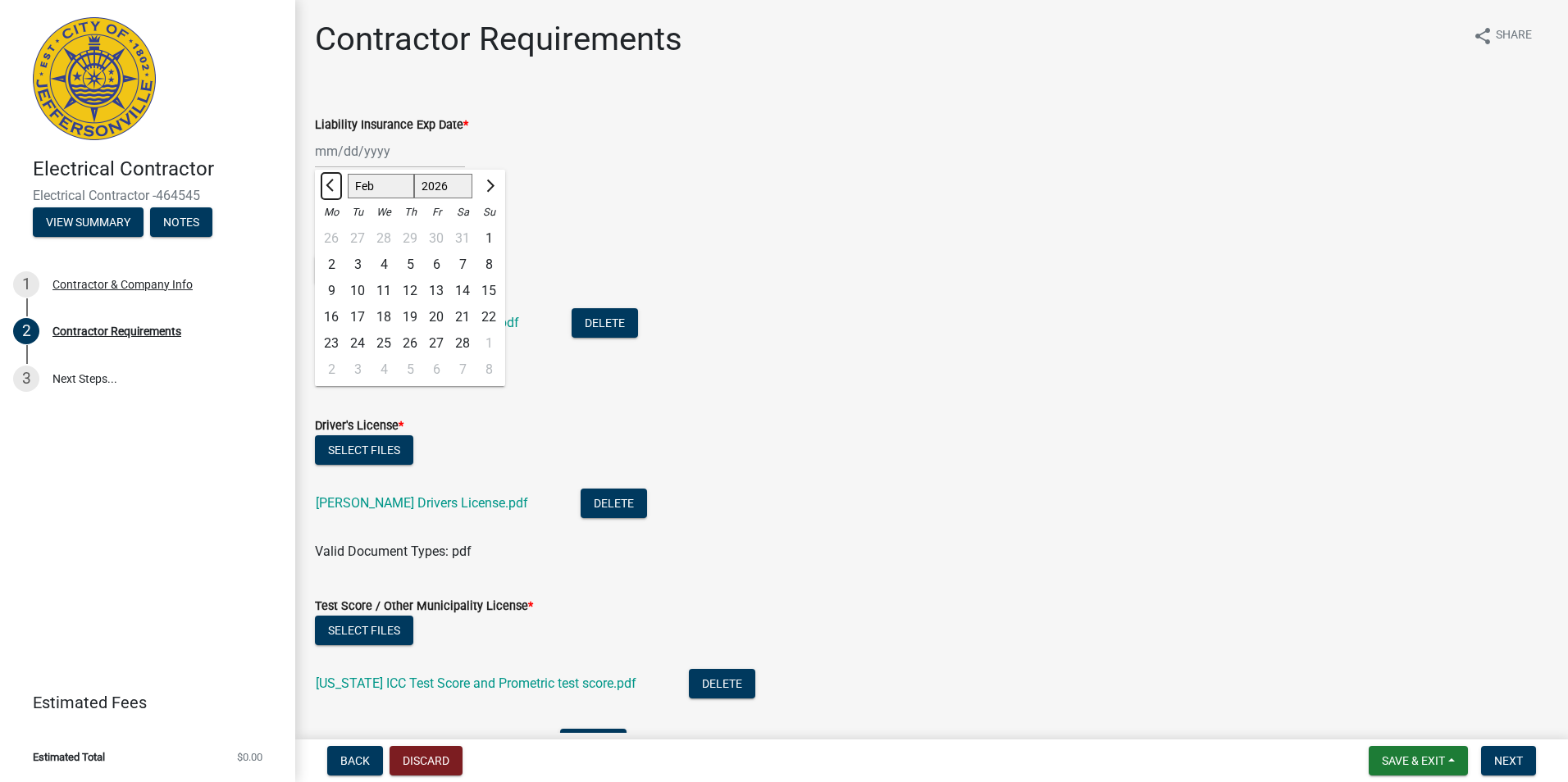
click at [329, 175] on button "Previous month" at bounding box center [331, 186] width 19 height 27
select select "1"
click at [413, 237] on div "1" at bounding box center [410, 238] width 27 height 27
type input "01/01/2026"
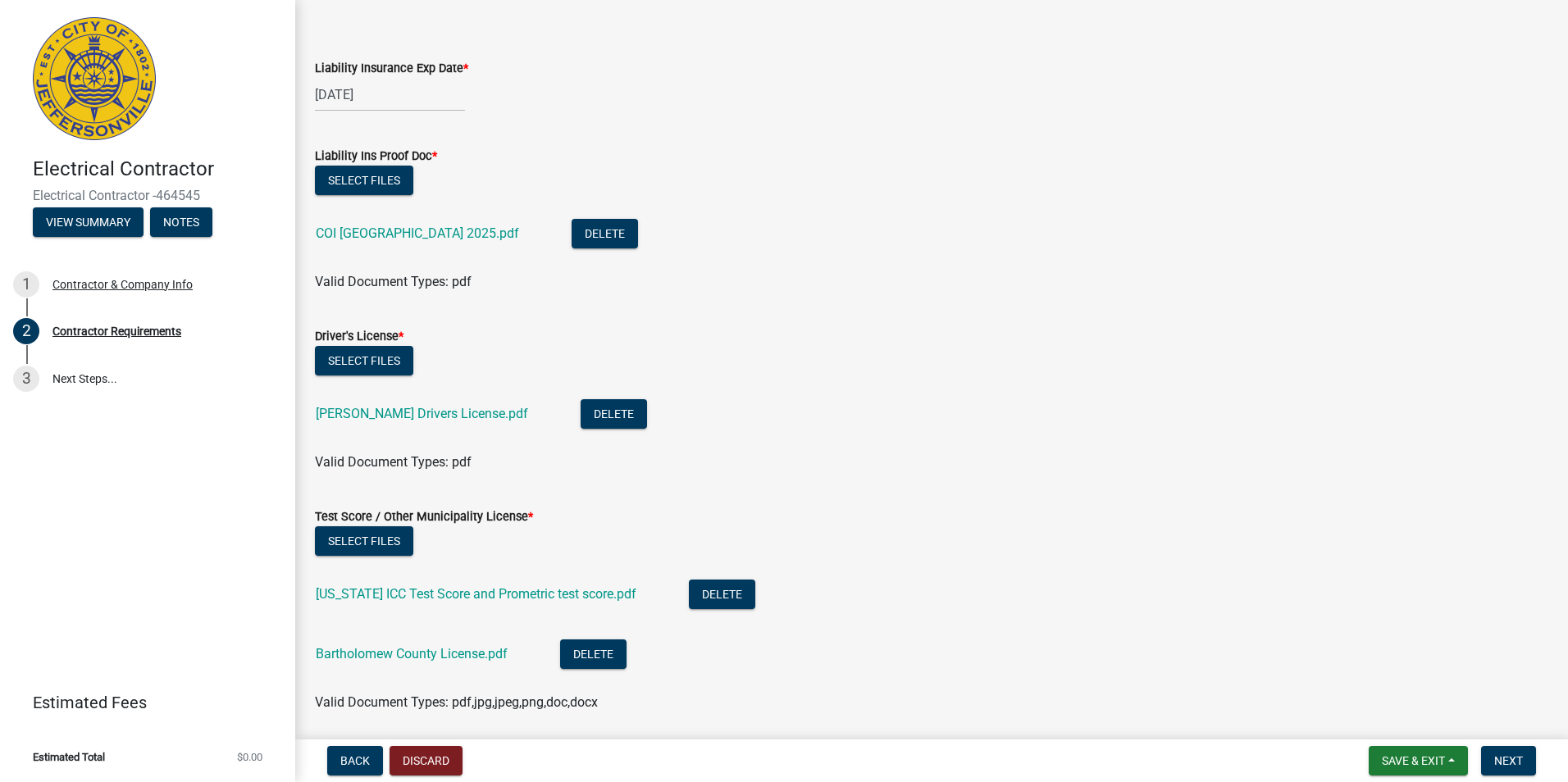
scroll to position [82, 0]
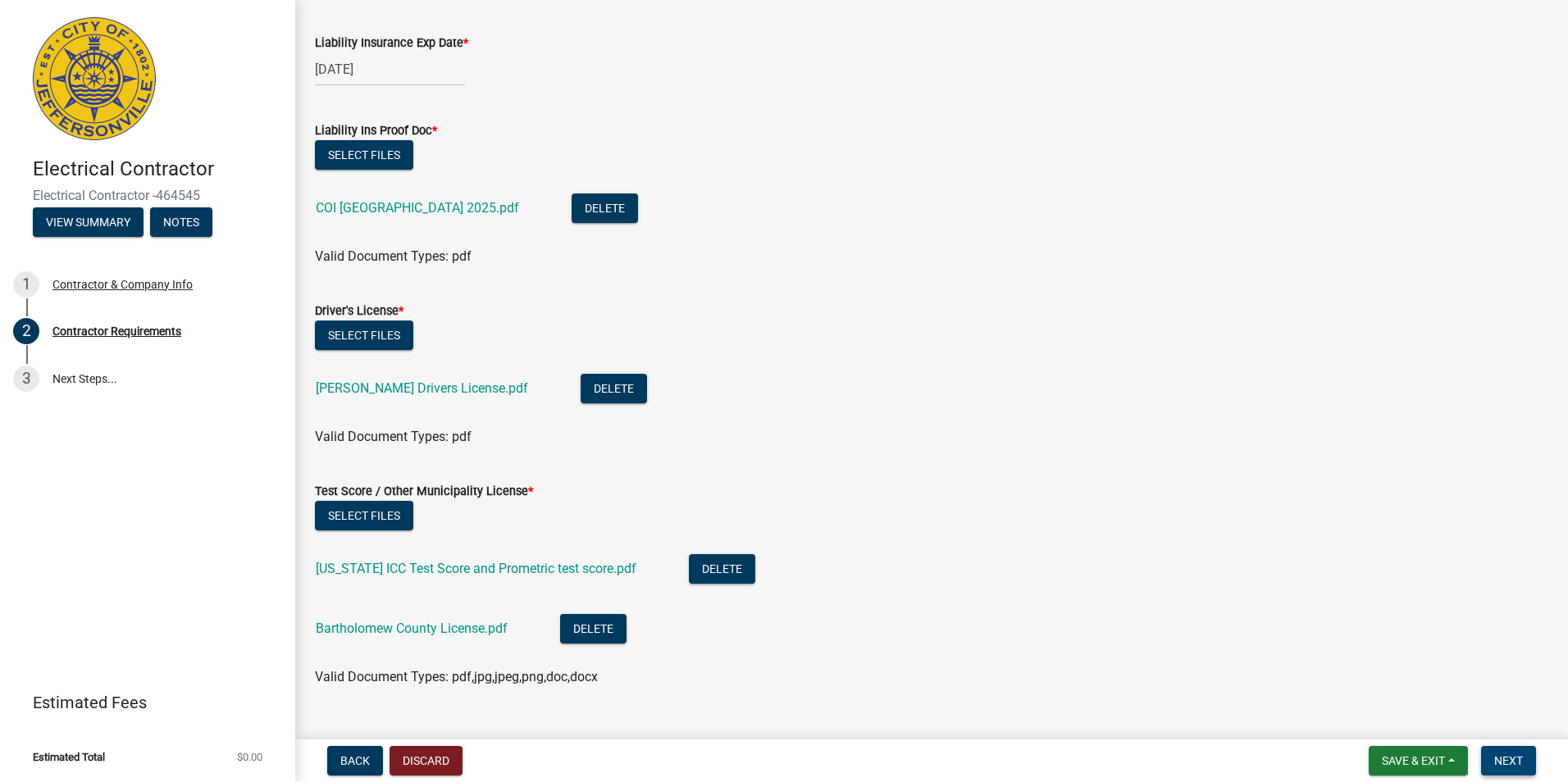
click at [1501, 759] on span "Next" at bounding box center [1508, 761] width 28 height 13
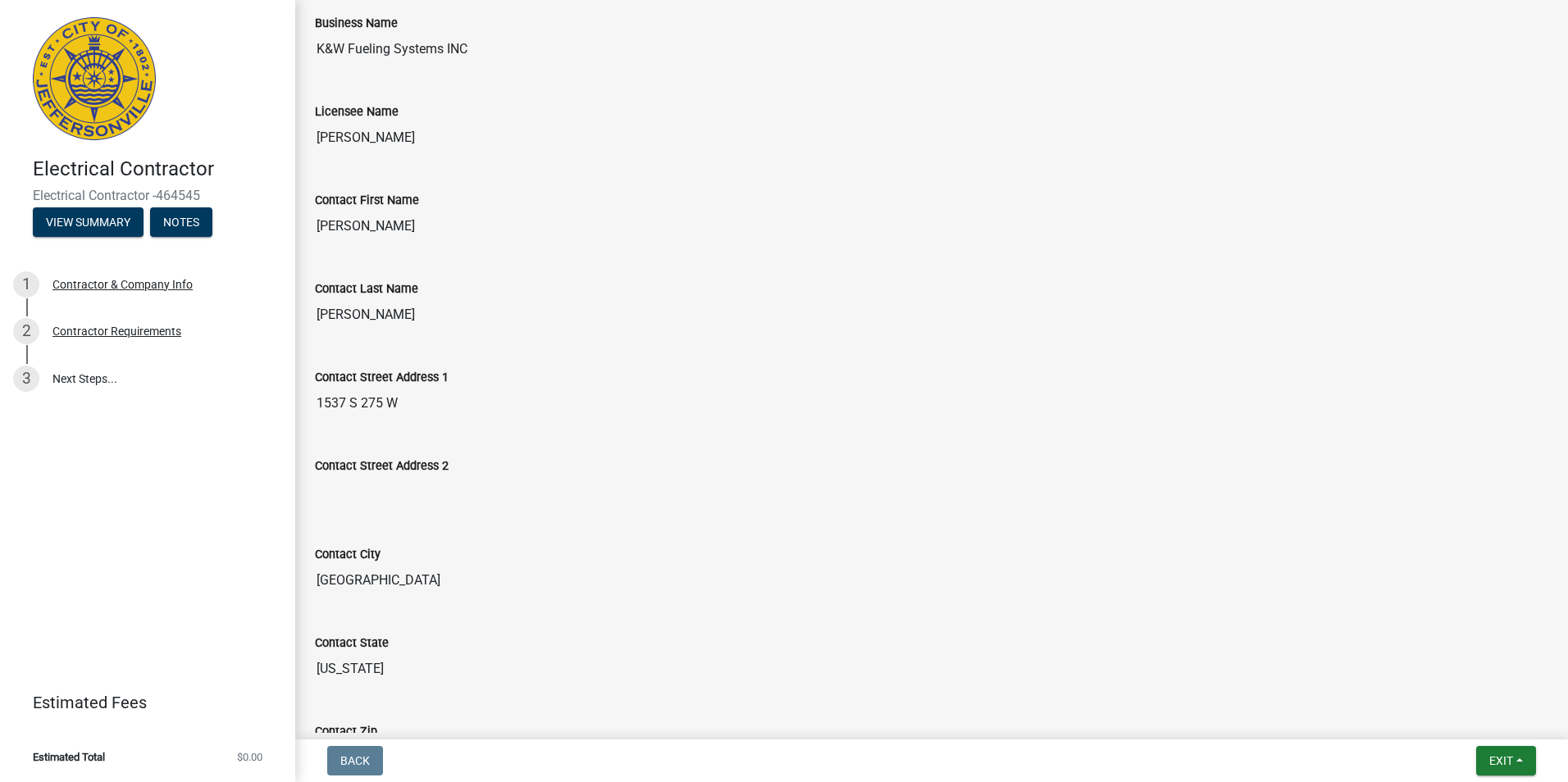
scroll to position [0, 0]
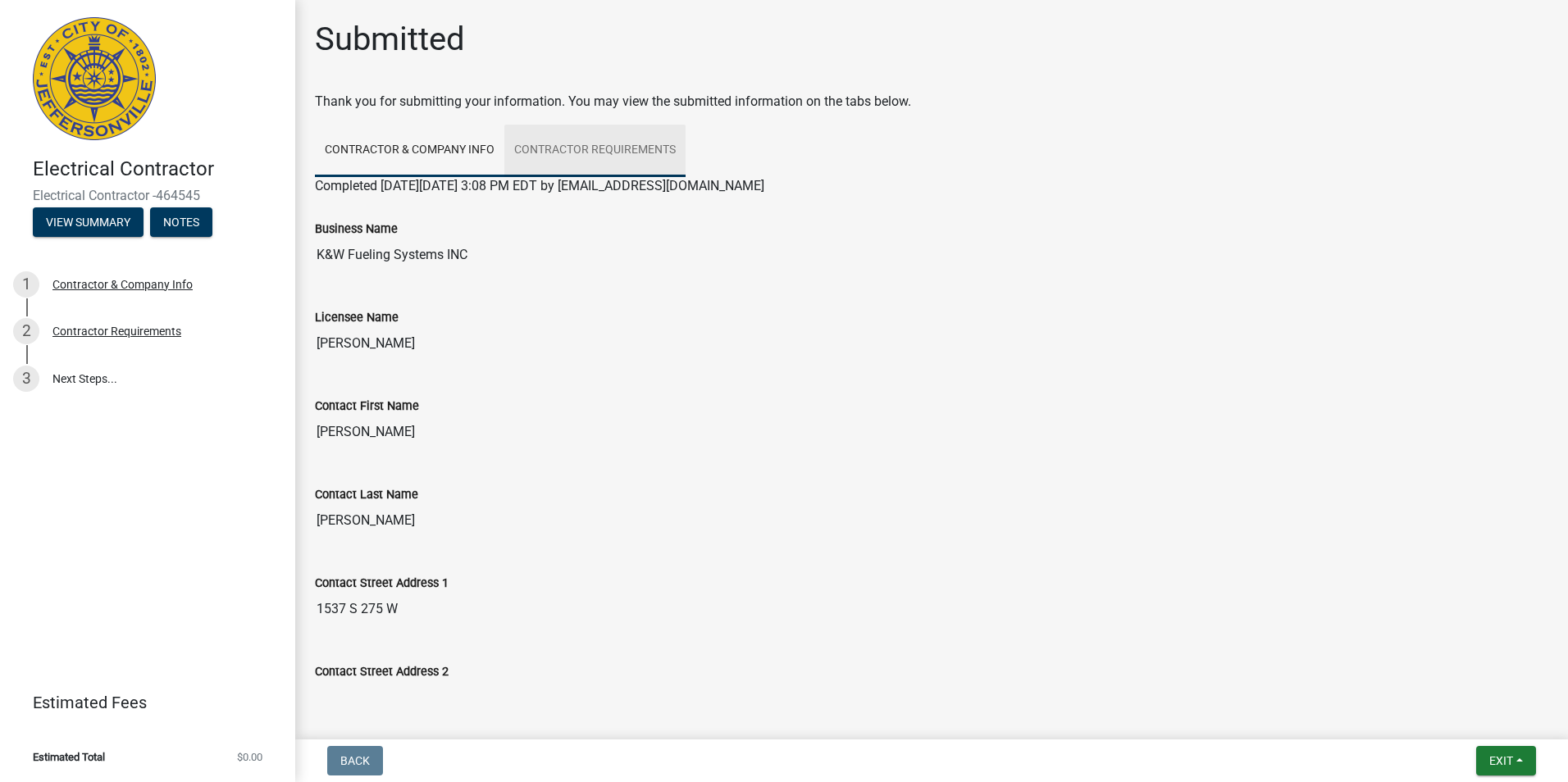
click at [640, 148] on link "Contractor Requirements" at bounding box center [595, 150] width 181 height 52
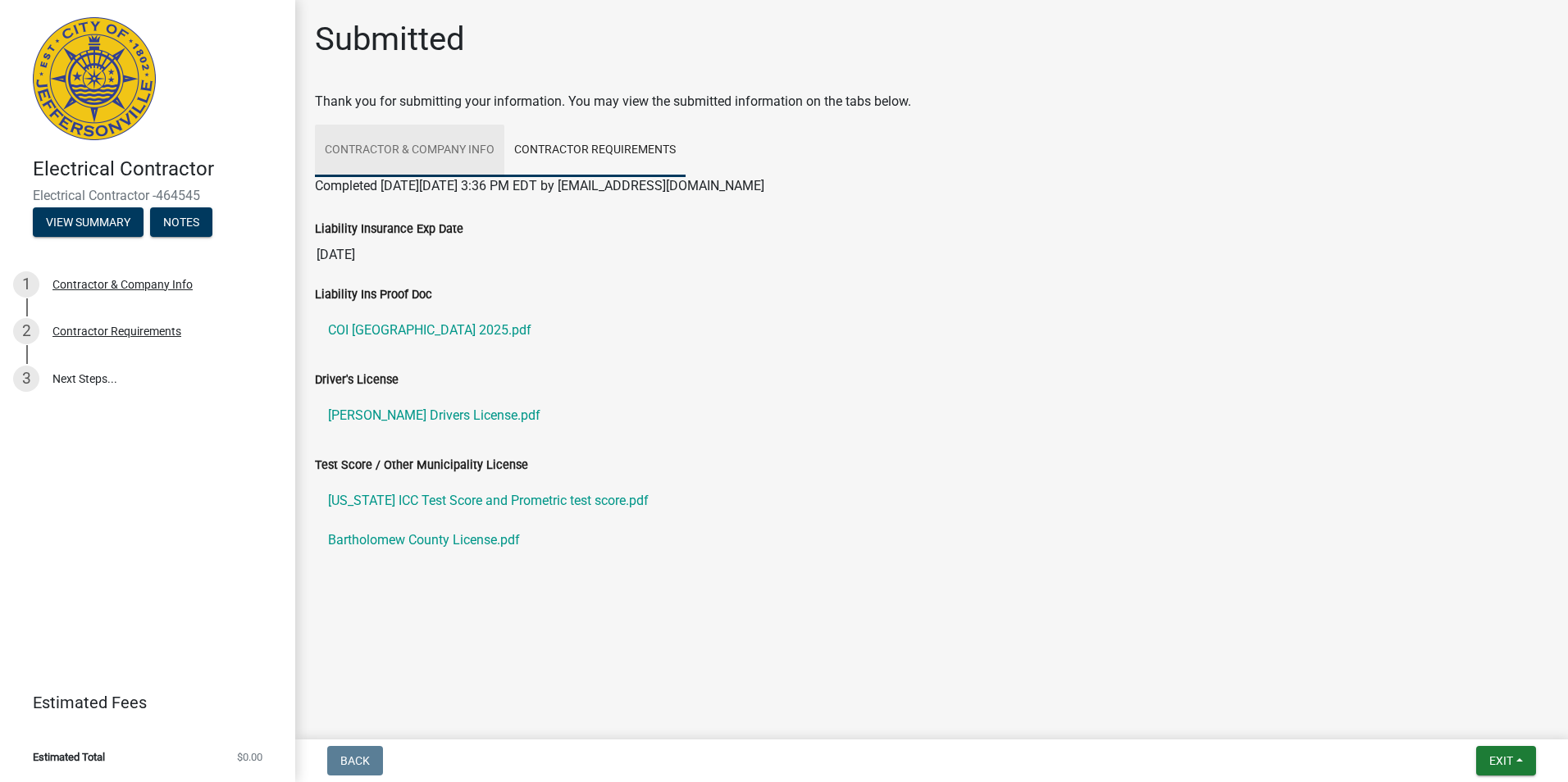
click at [418, 155] on link "Contractor & Company Info" at bounding box center [410, 150] width 190 height 52
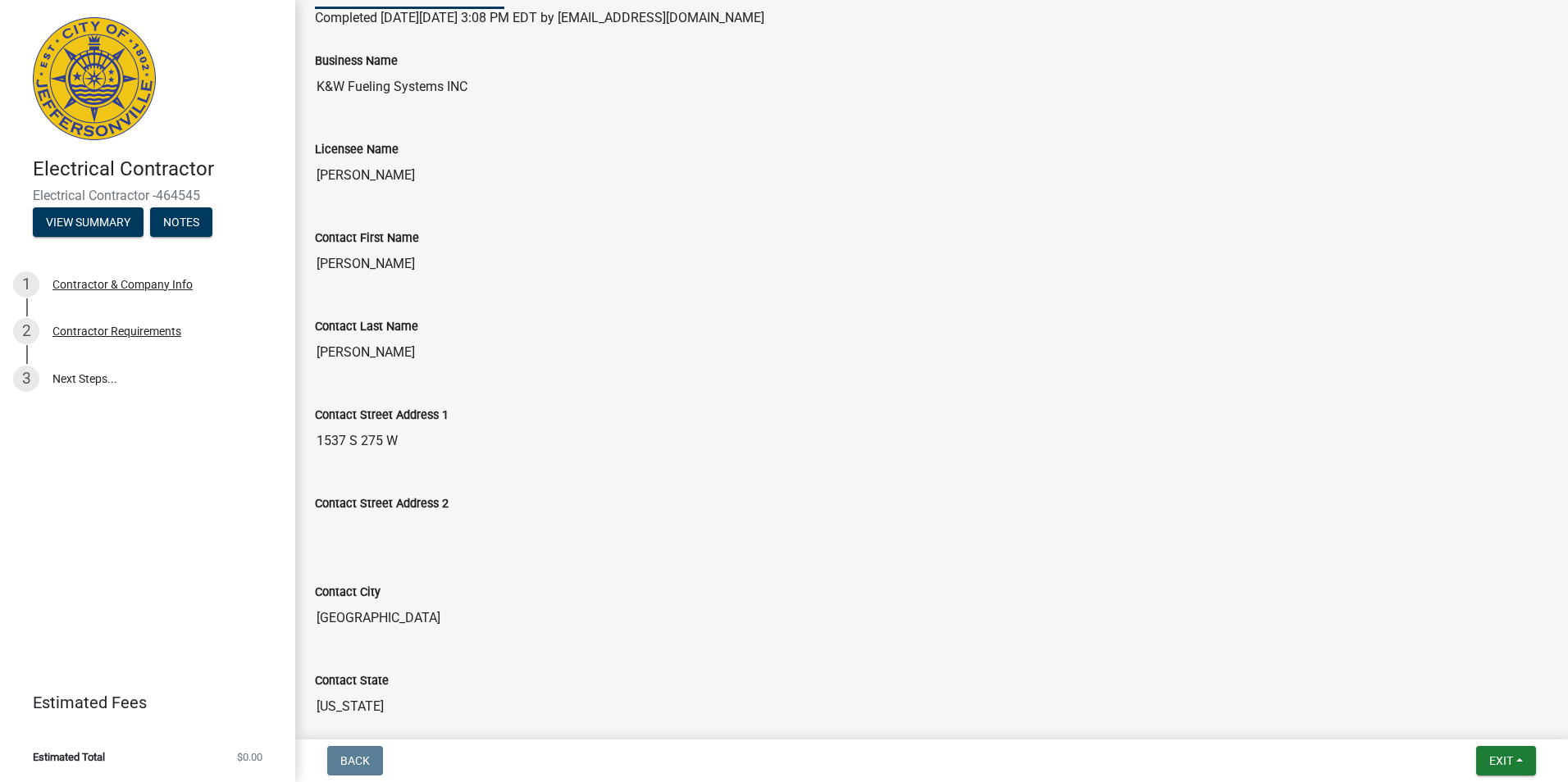
scroll to position [328, 0]
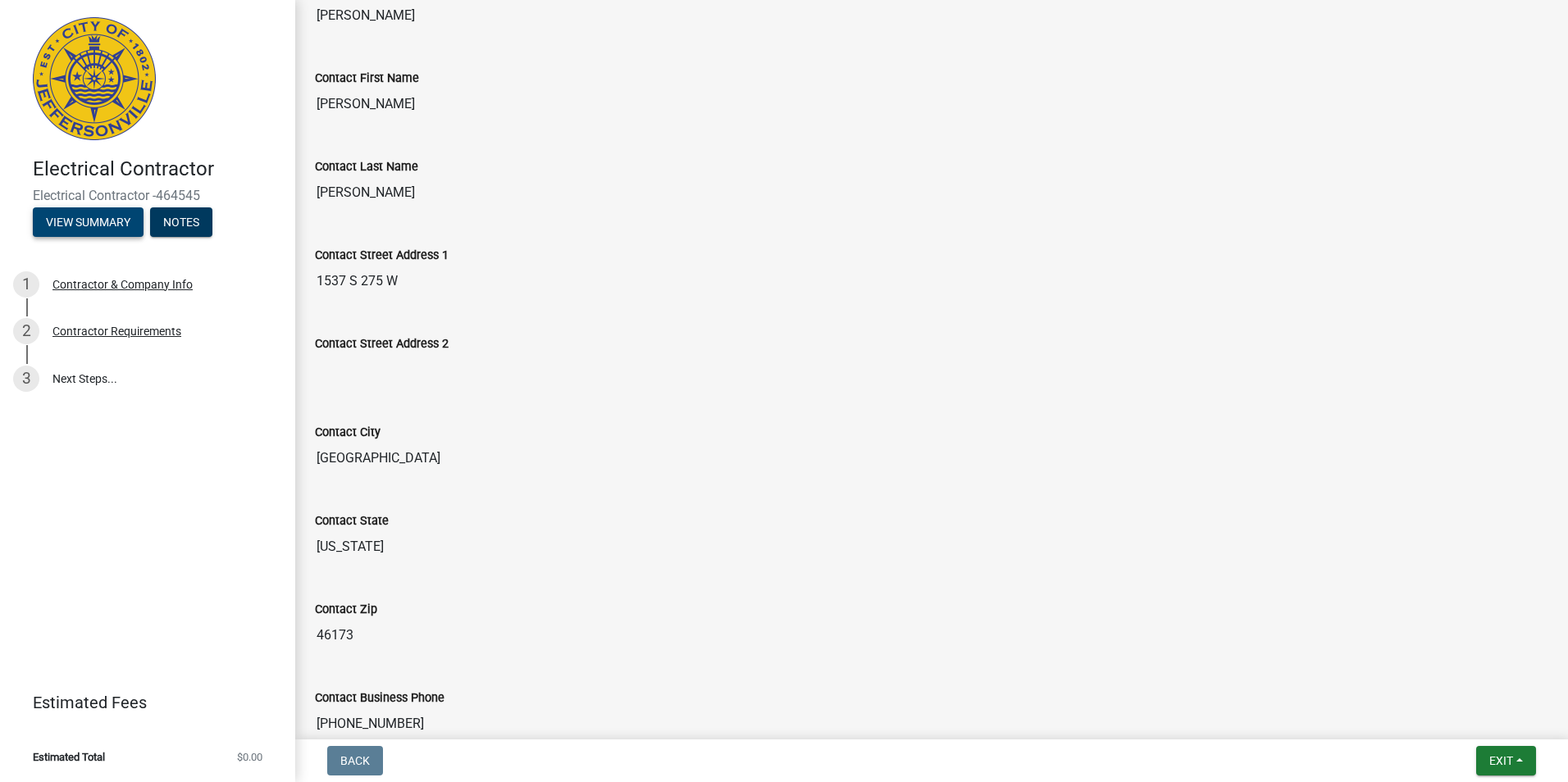
click at [114, 215] on button "View Summary" at bounding box center [88, 222] width 111 height 29
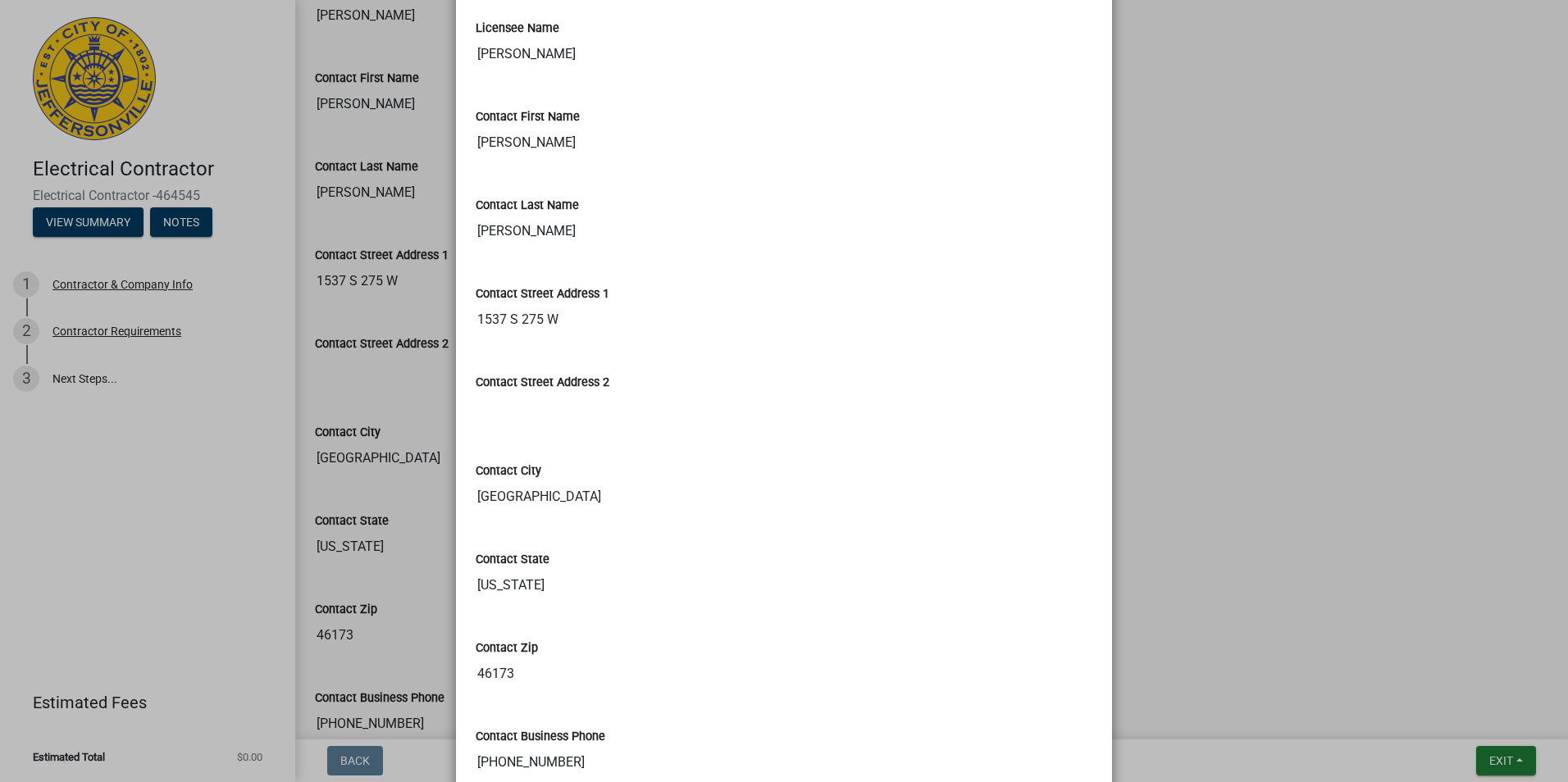
scroll to position [0, 0]
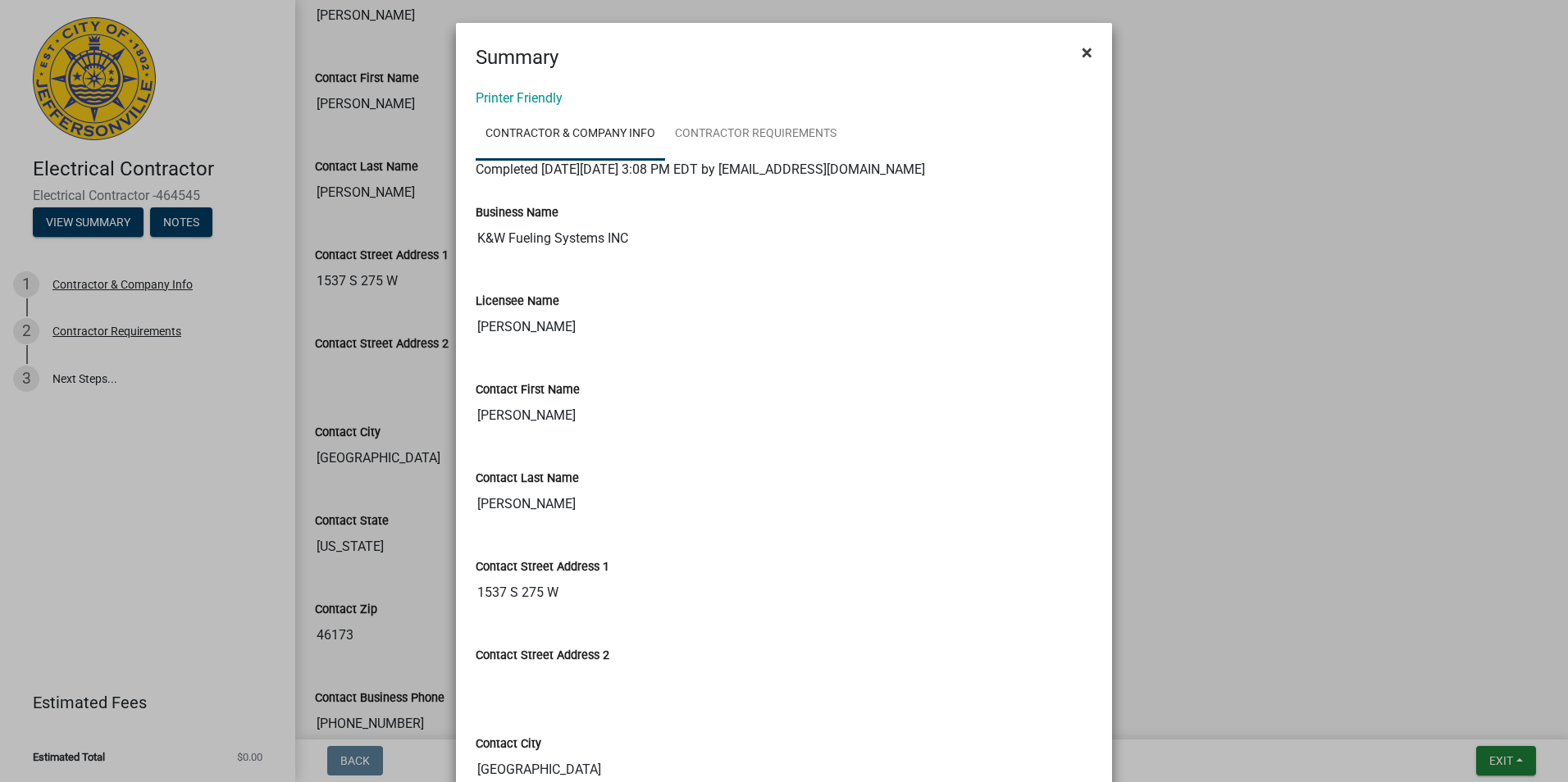
click at [1081, 45] on span "×" at bounding box center [1087, 52] width 11 height 23
